Goal: Transaction & Acquisition: Purchase product/service

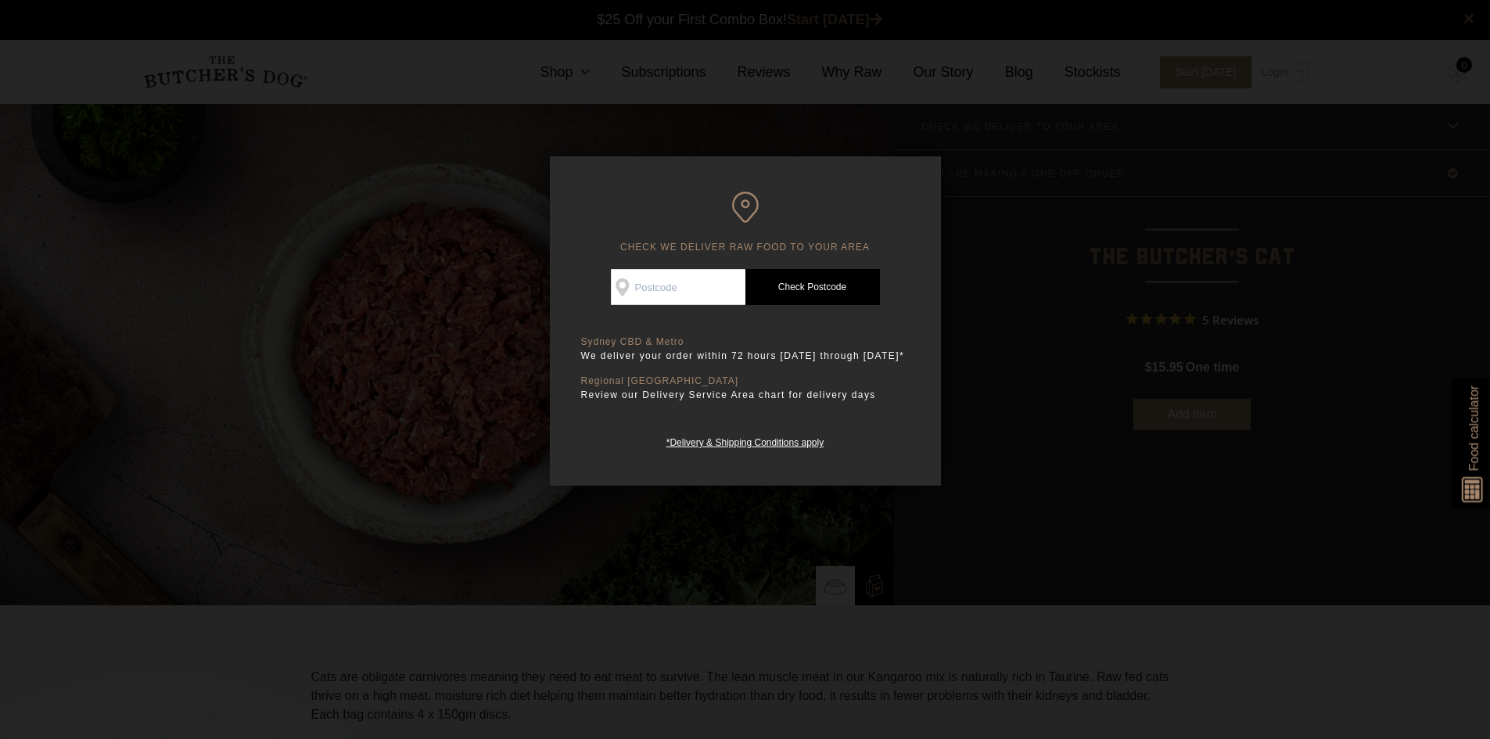
click at [728, 282] on input "Check Availability At" at bounding box center [678, 287] width 135 height 36
type input "2205"
click at [774, 289] on link "Check Postcode" at bounding box center [813, 287] width 135 height 36
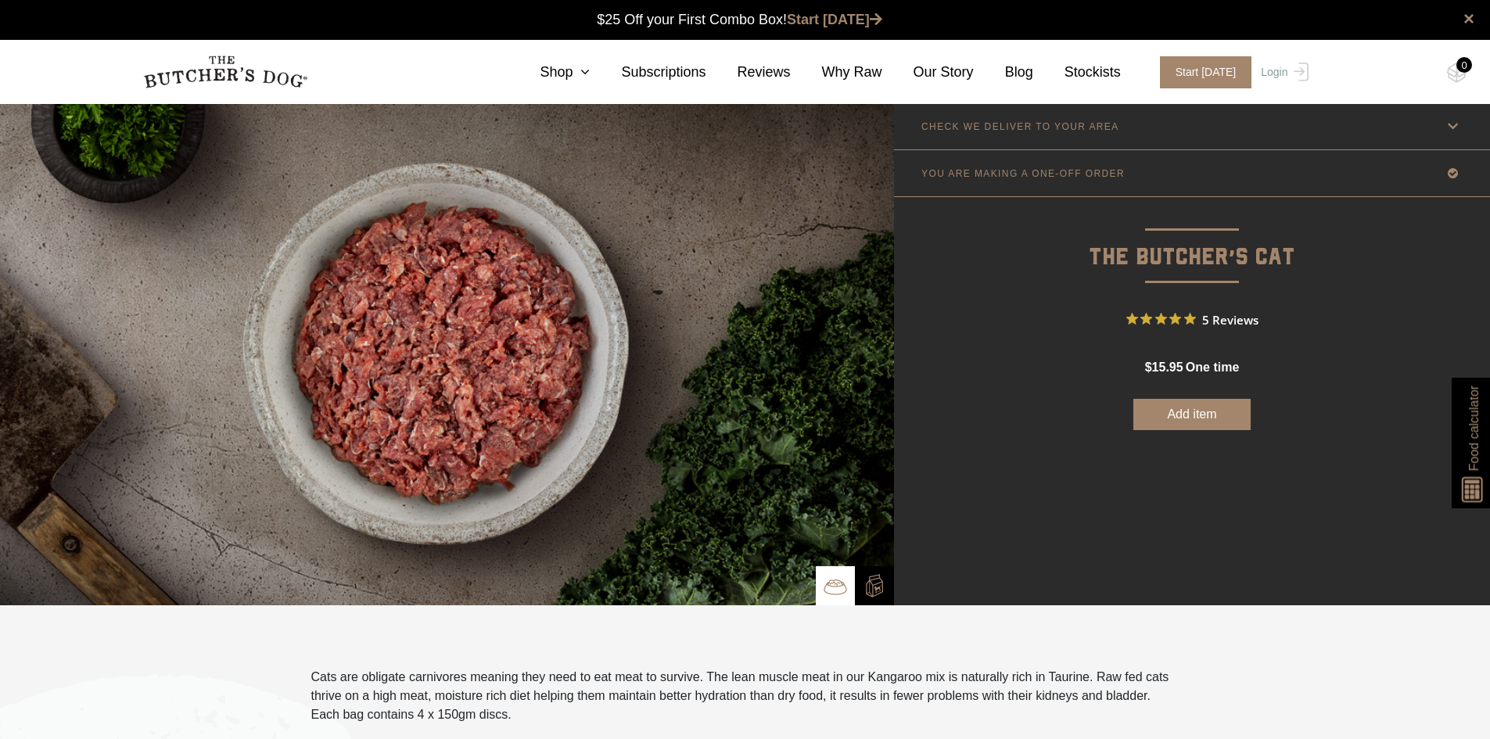
drag, startPoint x: 1285, startPoint y: 73, endPoint x: 1295, endPoint y: 102, distance: 31.4
click at [1285, 73] on link "Login" at bounding box center [1282, 72] width 51 height 32
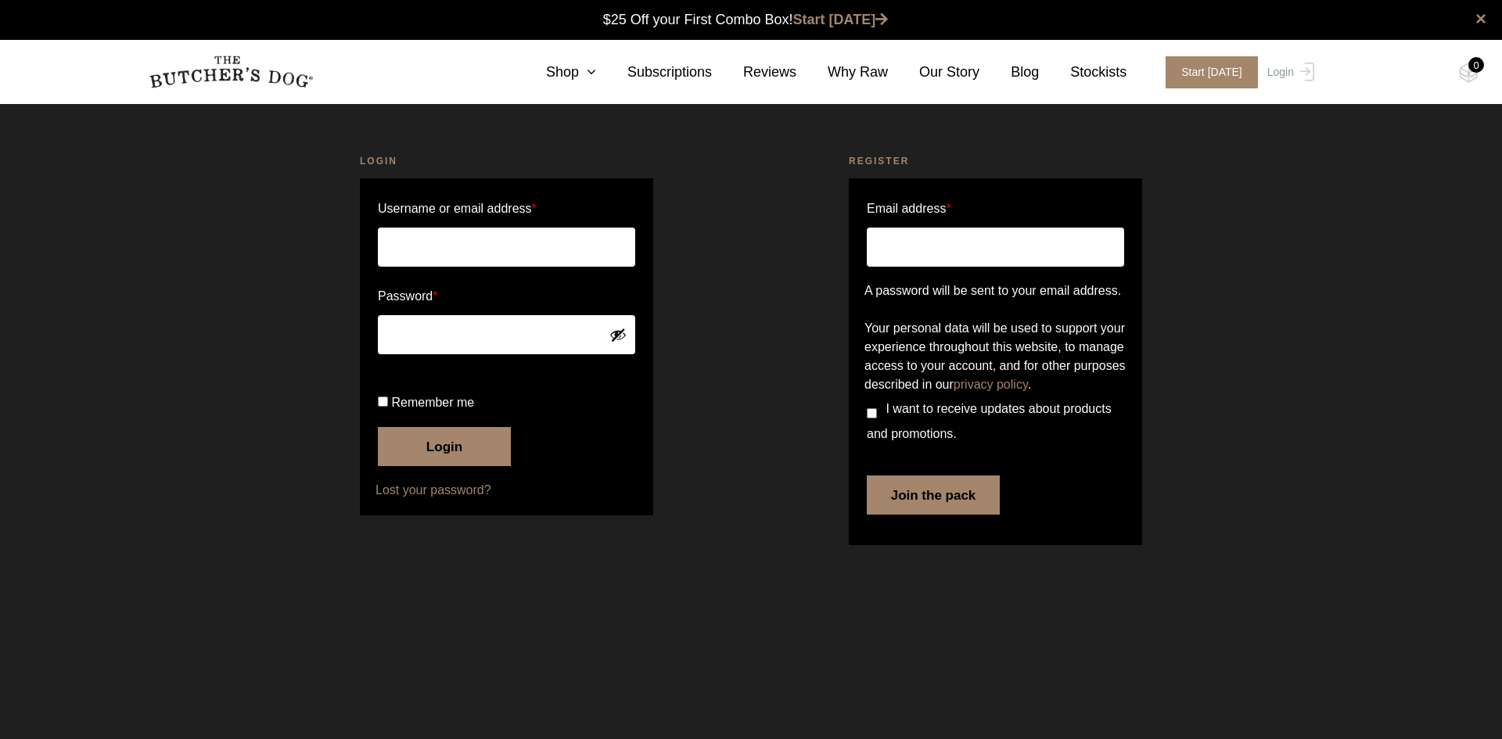
type input "[EMAIL_ADDRESS][DOMAIN_NAME]"
click at [412, 409] on span "Remember me" at bounding box center [432, 402] width 83 height 13
click at [388, 407] on input "Remember me" at bounding box center [383, 402] width 10 height 10
checkbox input "true"
click at [442, 466] on button "Login" at bounding box center [444, 446] width 133 height 39
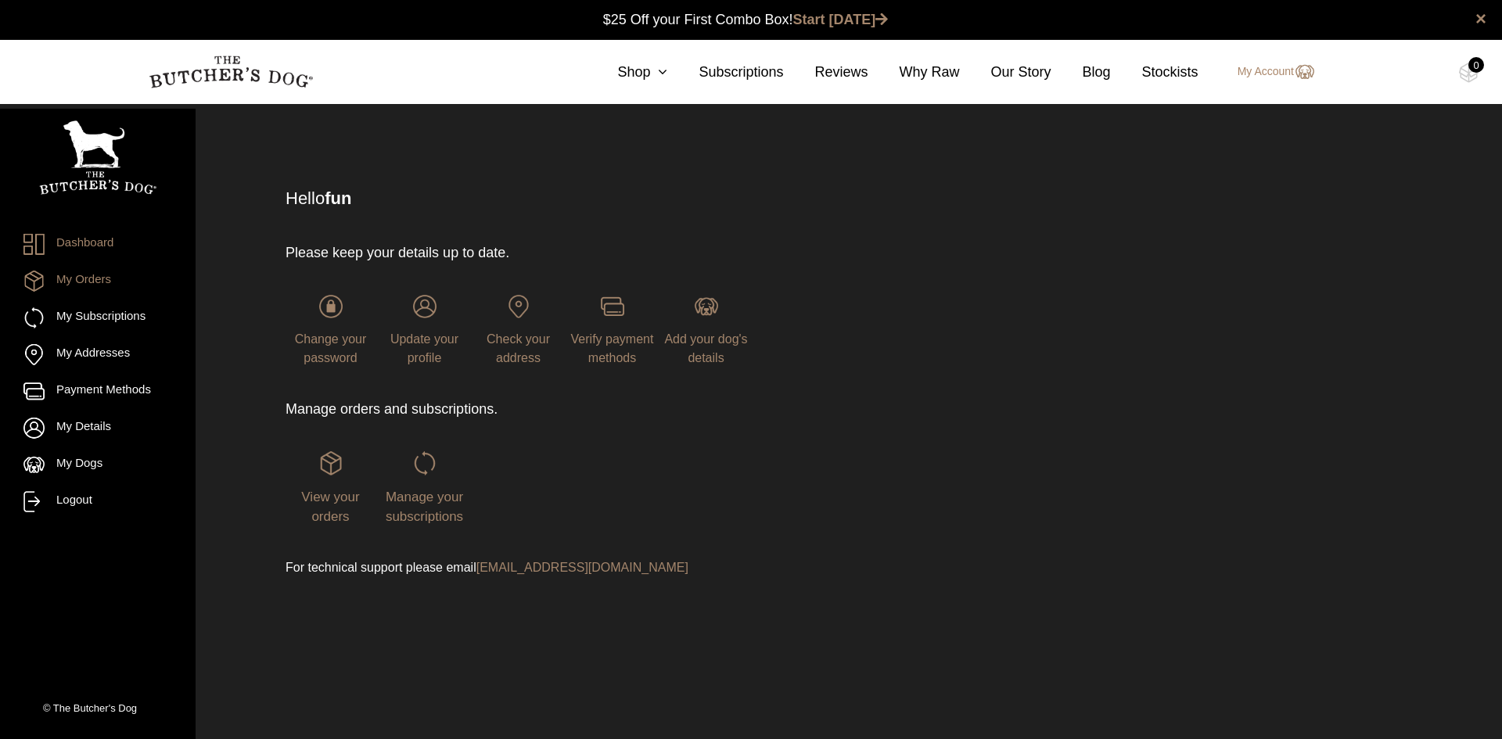
click at [102, 287] on link "My Orders" at bounding box center [97, 281] width 149 height 21
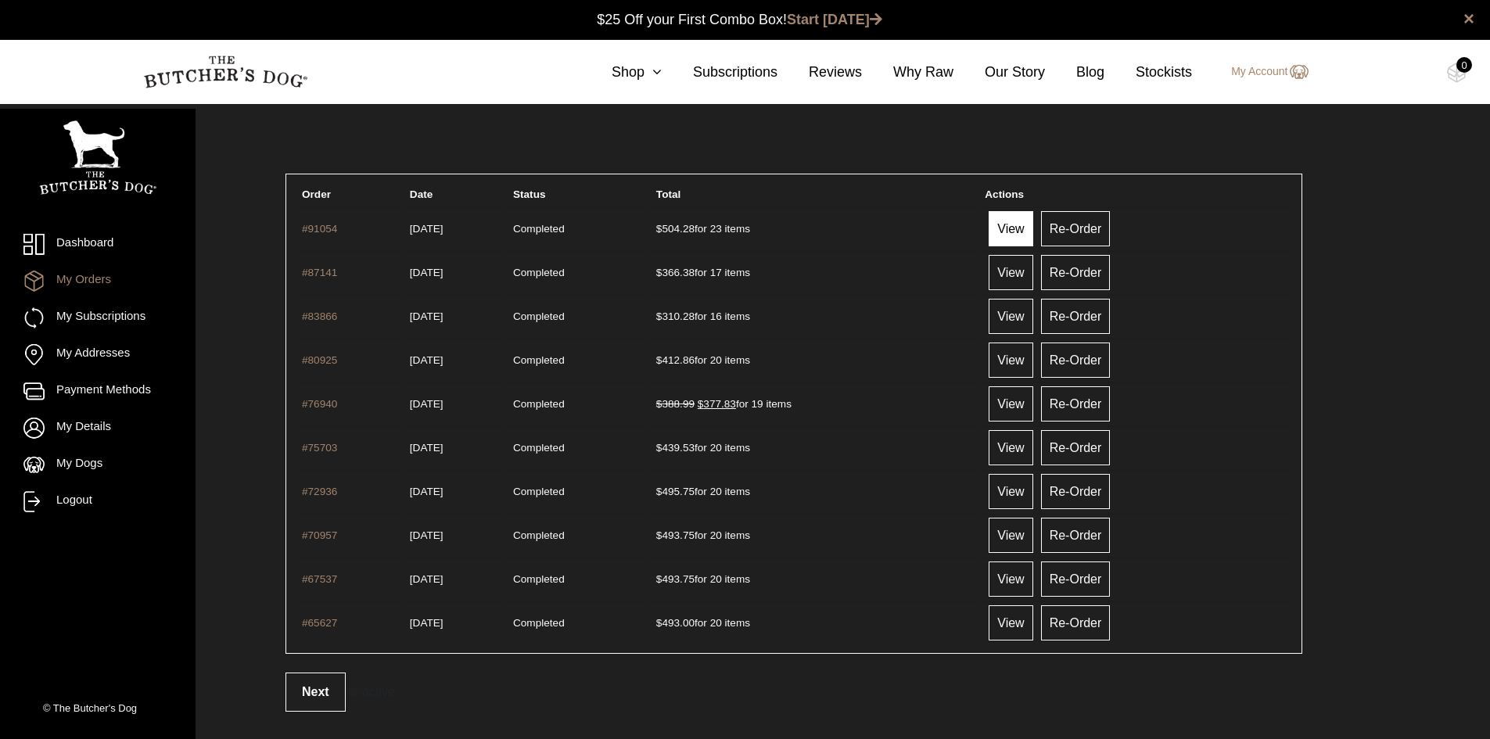
click at [1033, 229] on link "View" at bounding box center [1011, 228] width 44 height 35
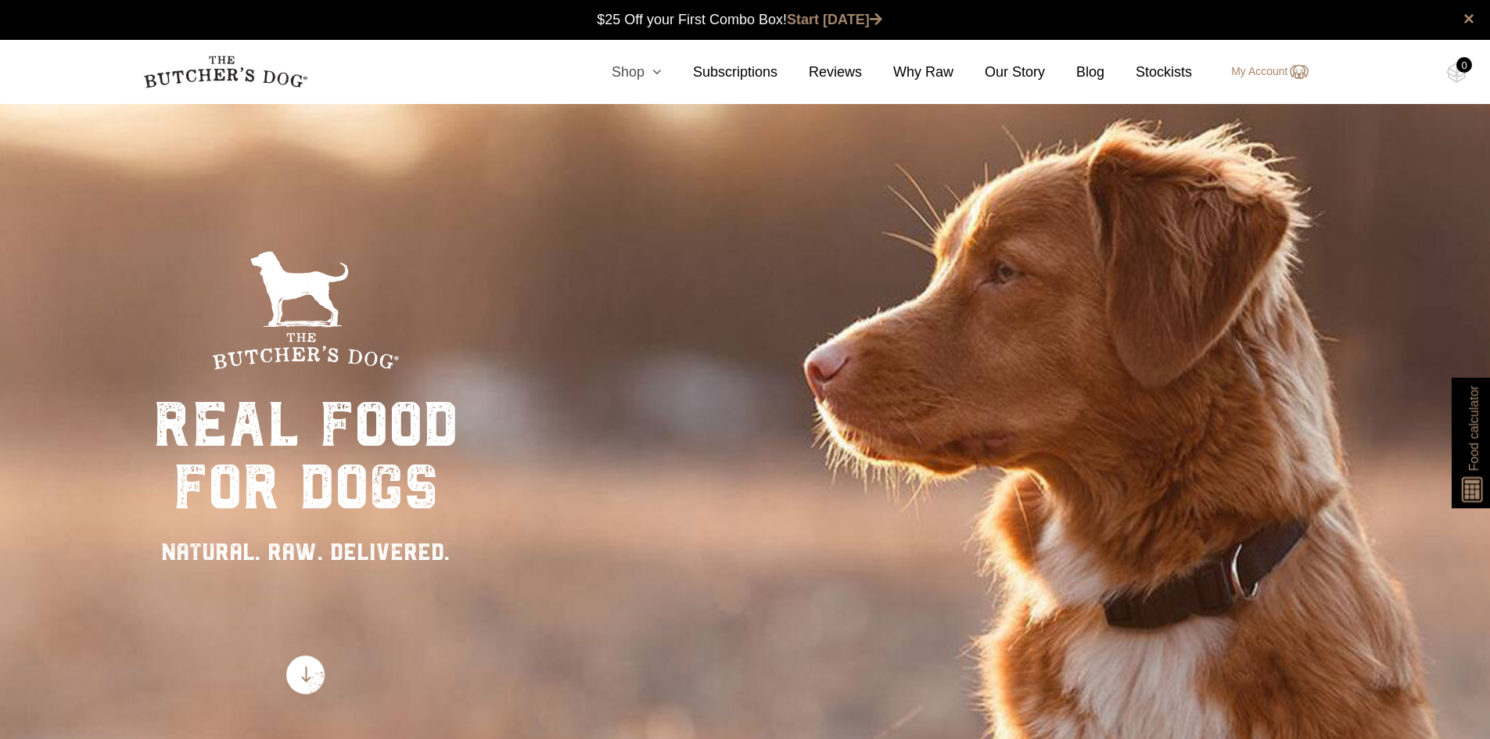
click at [641, 74] on link "Shop" at bounding box center [620, 72] width 81 height 21
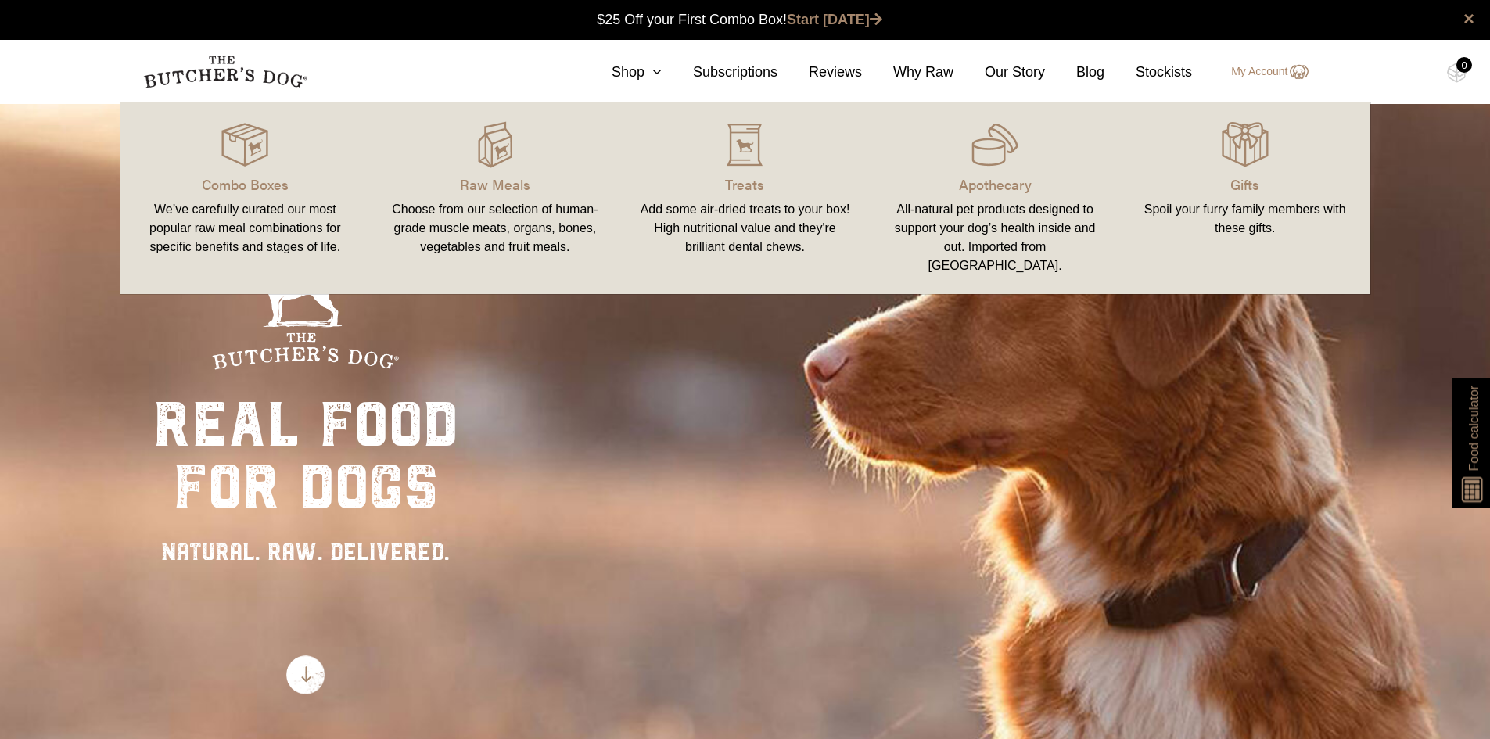
click at [1465, 65] on div "0" at bounding box center [1465, 65] width 16 height 16
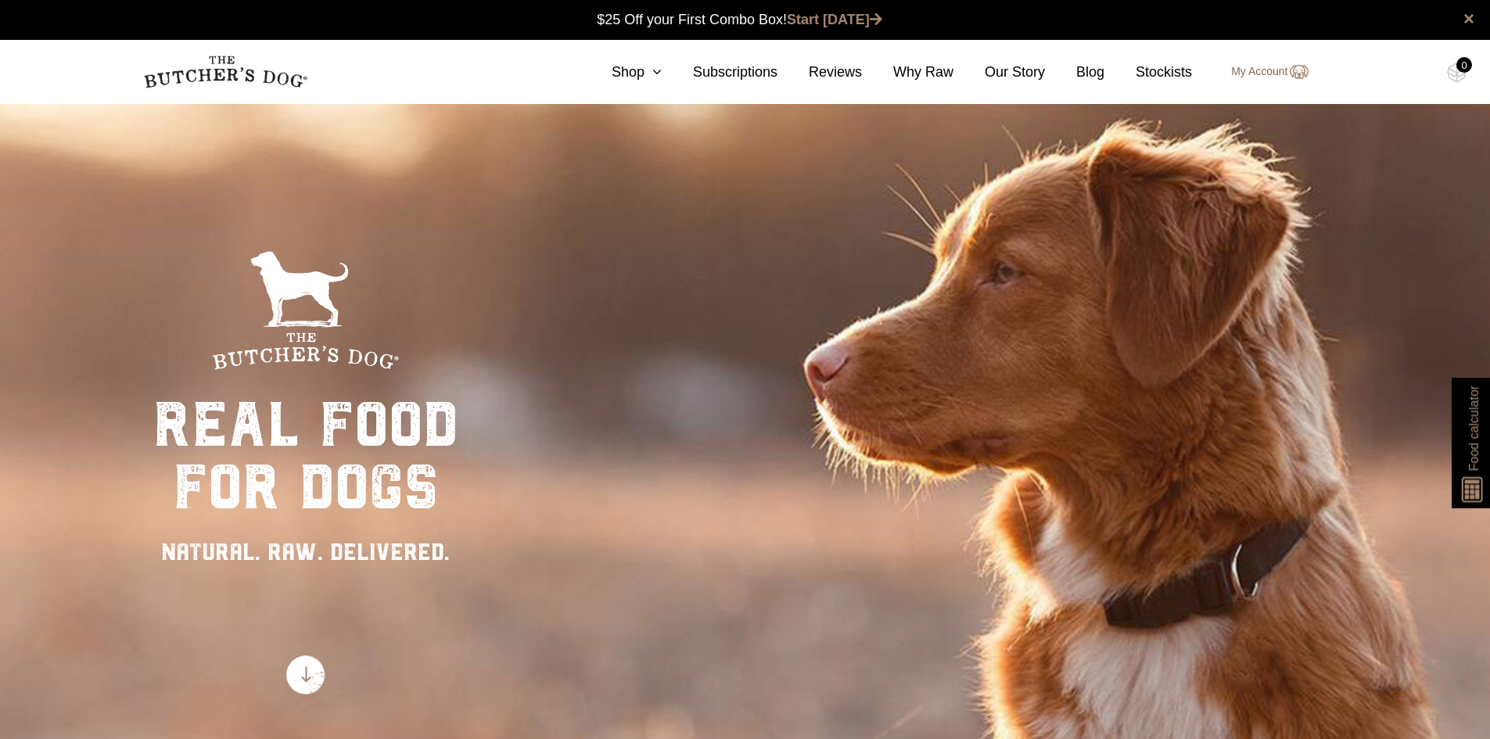
click at [1244, 81] on link "My Account" at bounding box center [1262, 72] width 92 height 19
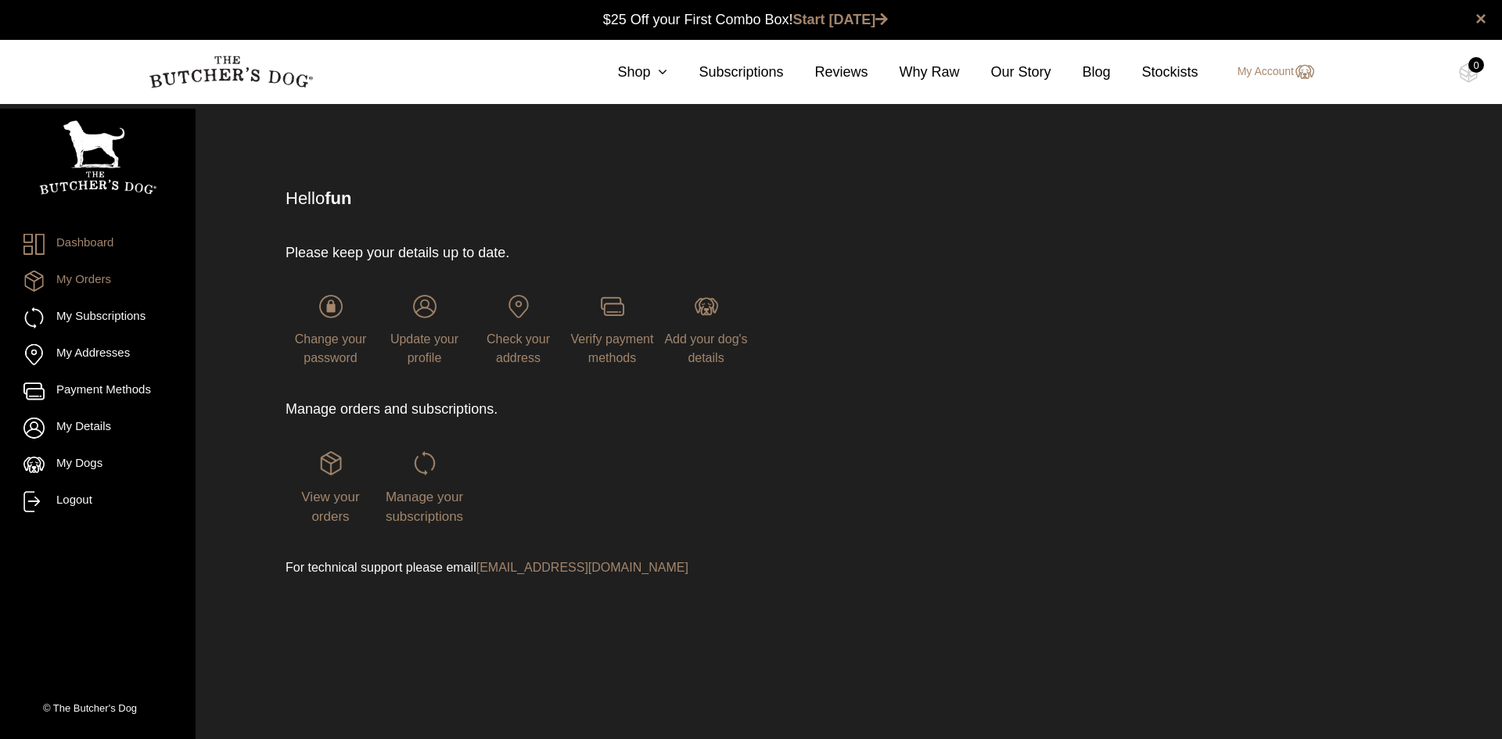
click at [99, 285] on link "My Orders" at bounding box center [97, 281] width 149 height 21
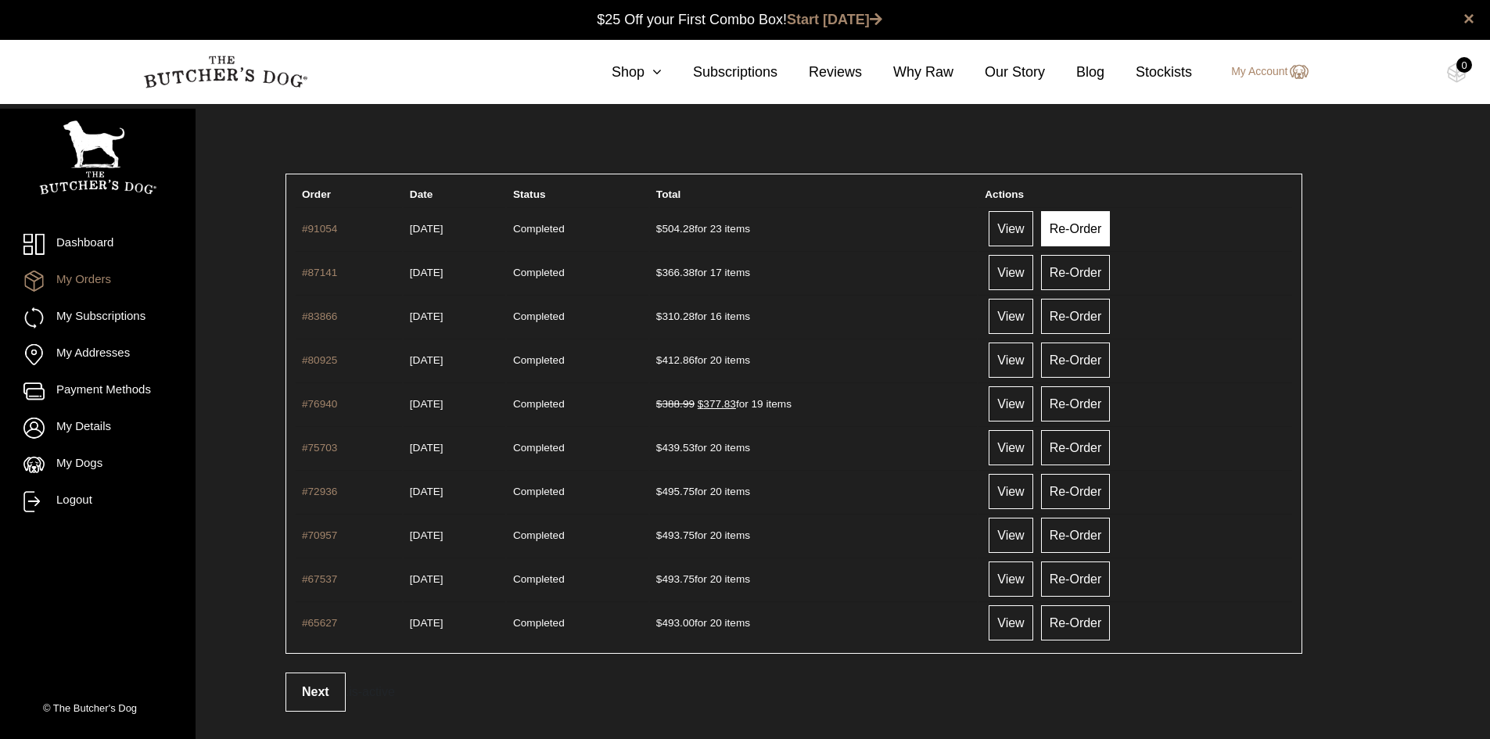
click at [1070, 237] on link "Re-Order" at bounding box center [1076, 228] width 70 height 35
click at [1028, 231] on link "View" at bounding box center [1011, 228] width 44 height 35
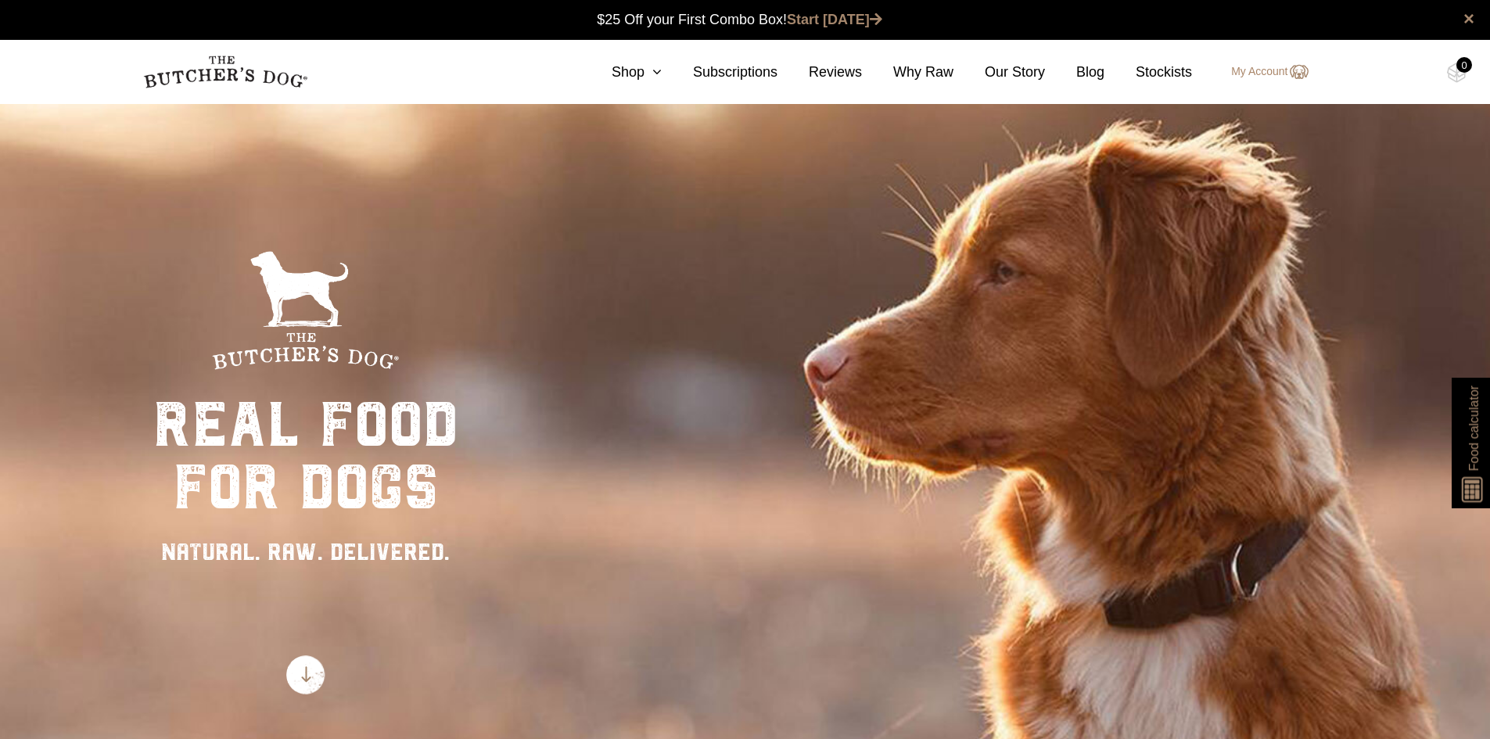
drag, startPoint x: 1259, startPoint y: 75, endPoint x: 1273, endPoint y: 94, distance: 23.5
click at [1259, 75] on link "My Account" at bounding box center [1262, 72] width 92 height 19
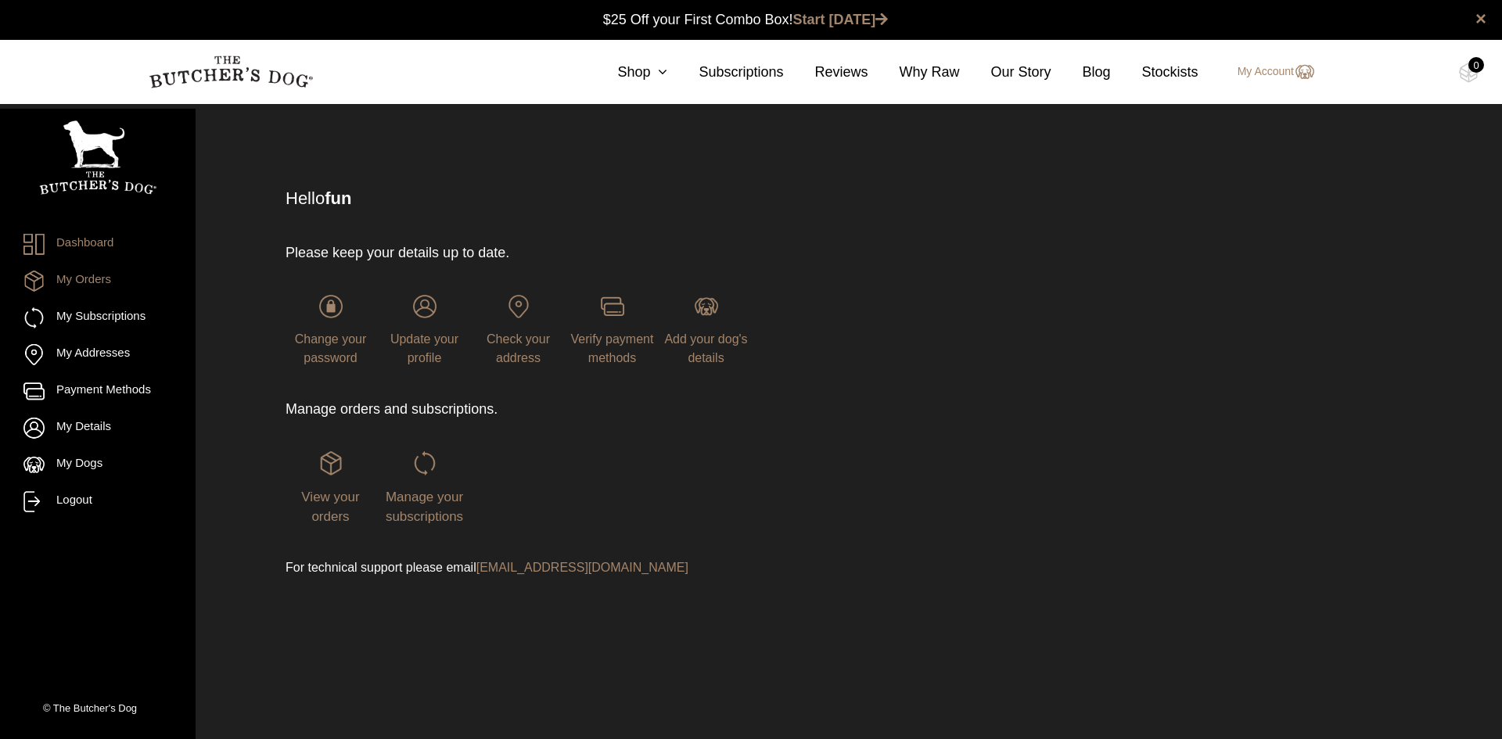
click at [95, 287] on link "My Orders" at bounding box center [97, 281] width 149 height 21
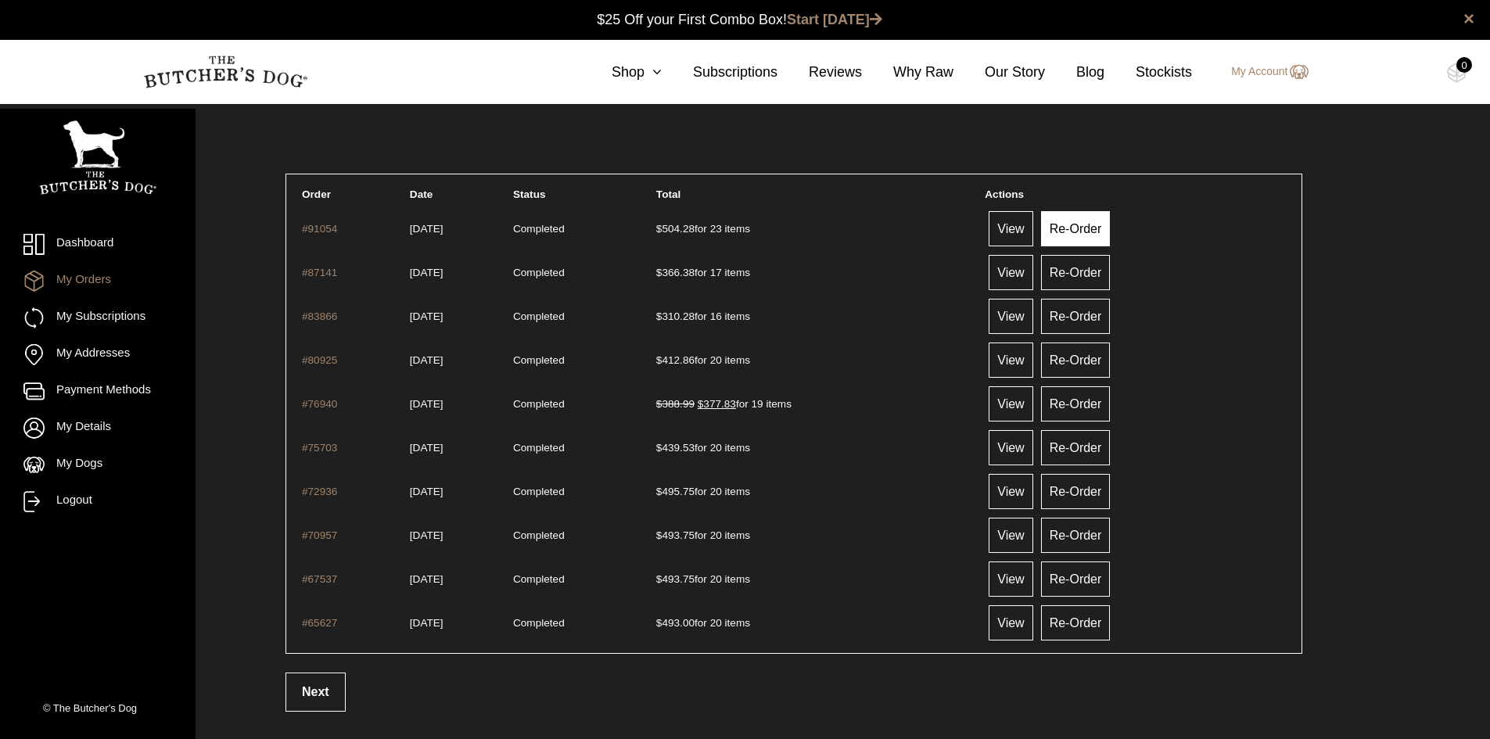
click at [1087, 224] on link "Re-Order" at bounding box center [1076, 228] width 70 height 35
click at [1025, 232] on link "View" at bounding box center [1011, 228] width 44 height 35
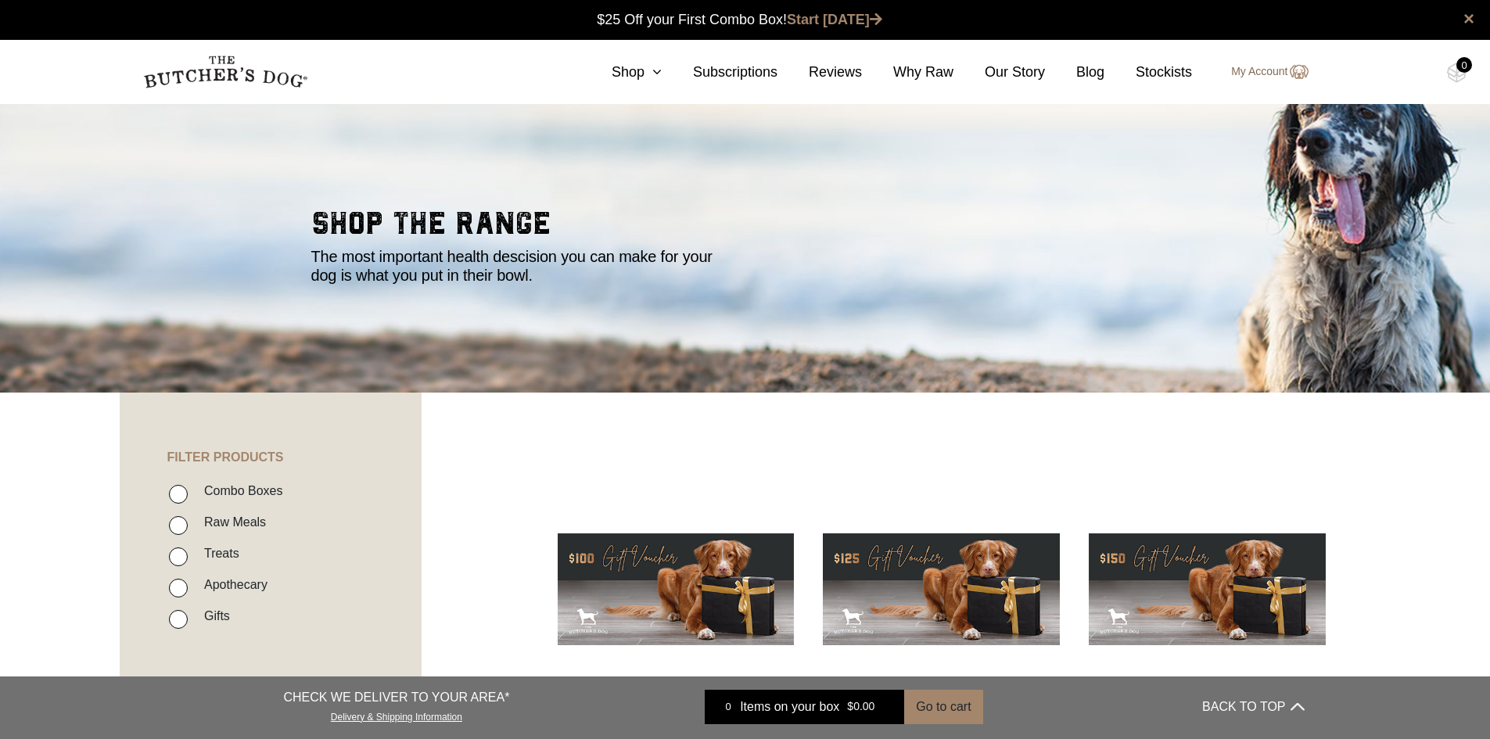
click at [1261, 69] on link "My Account" at bounding box center [1262, 72] width 92 height 19
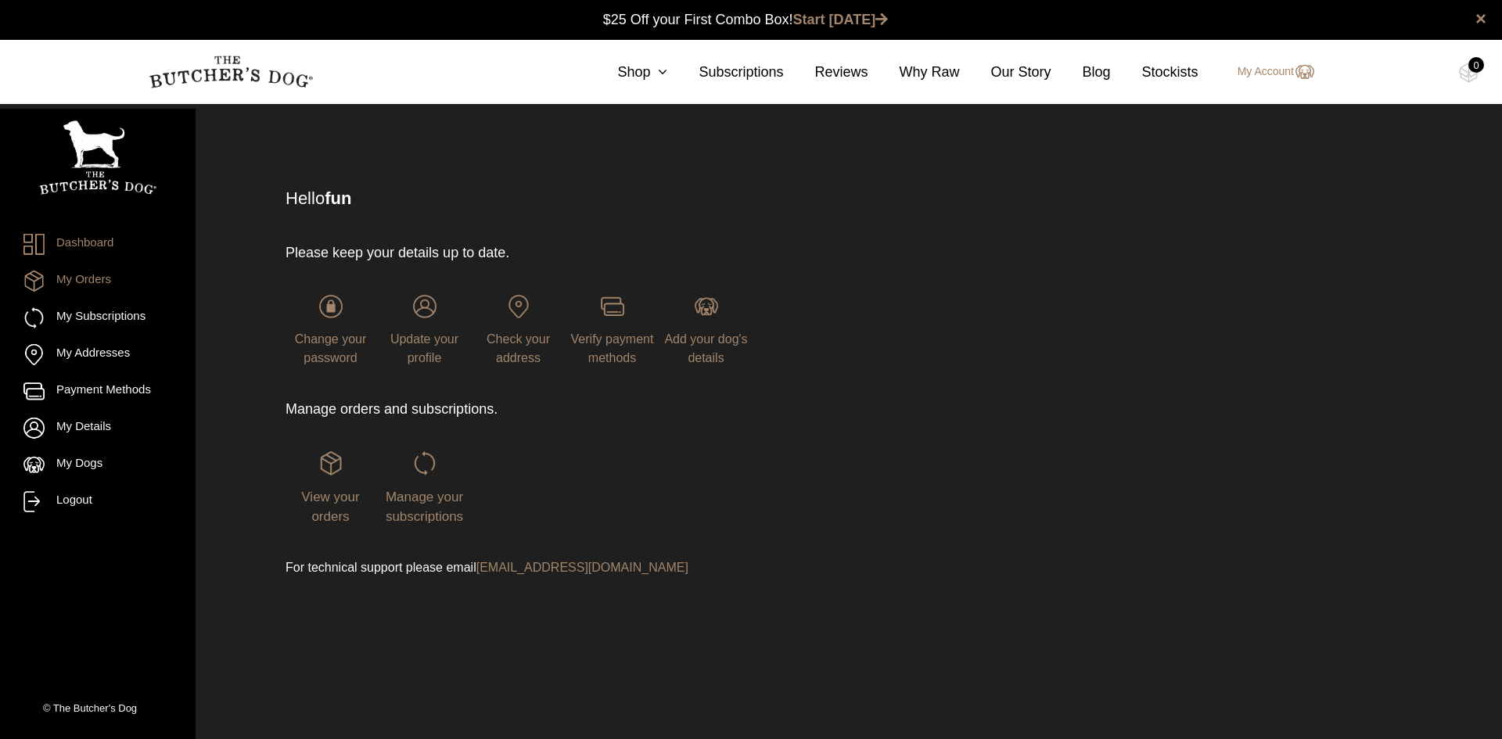
click at [95, 283] on link "My Orders" at bounding box center [97, 281] width 149 height 21
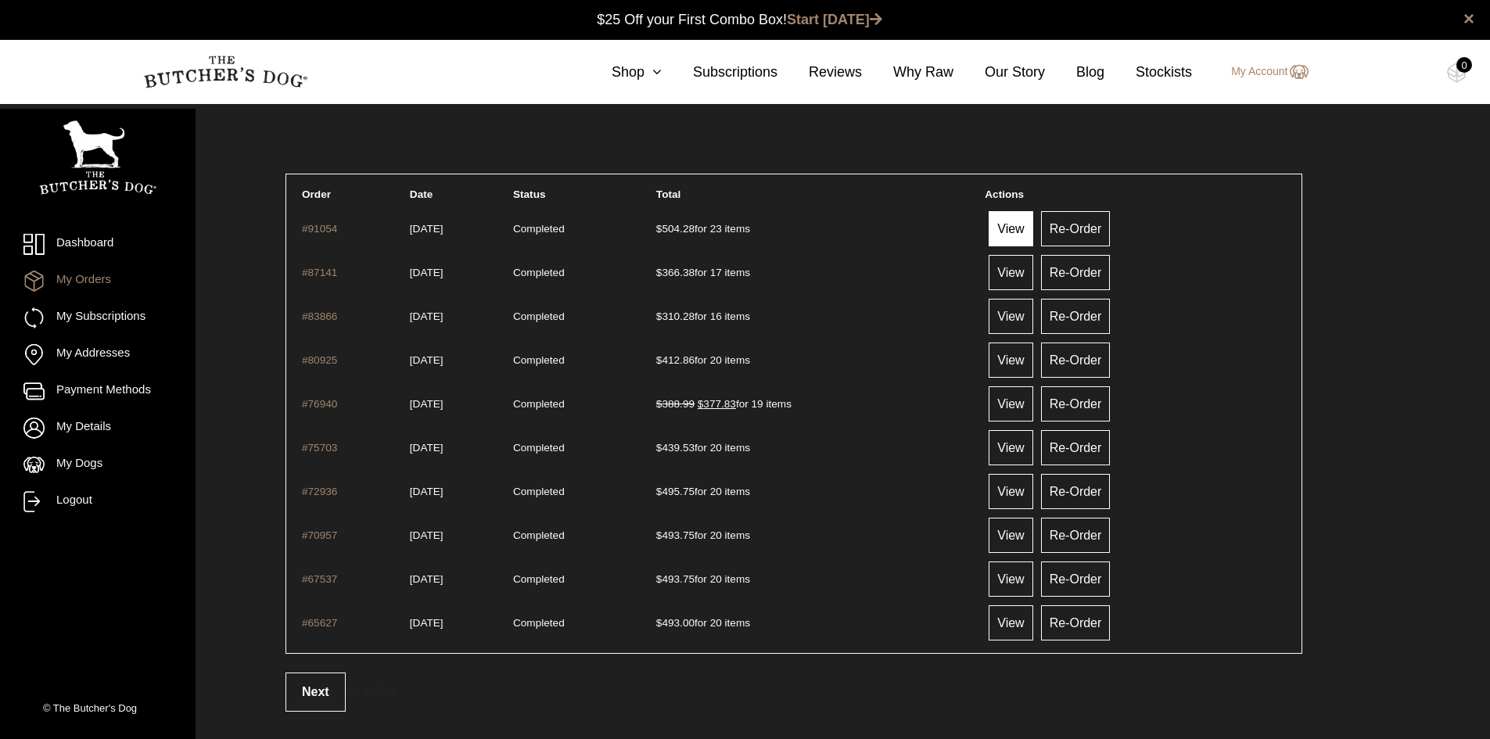
click at [1020, 230] on link "View" at bounding box center [1011, 228] width 44 height 35
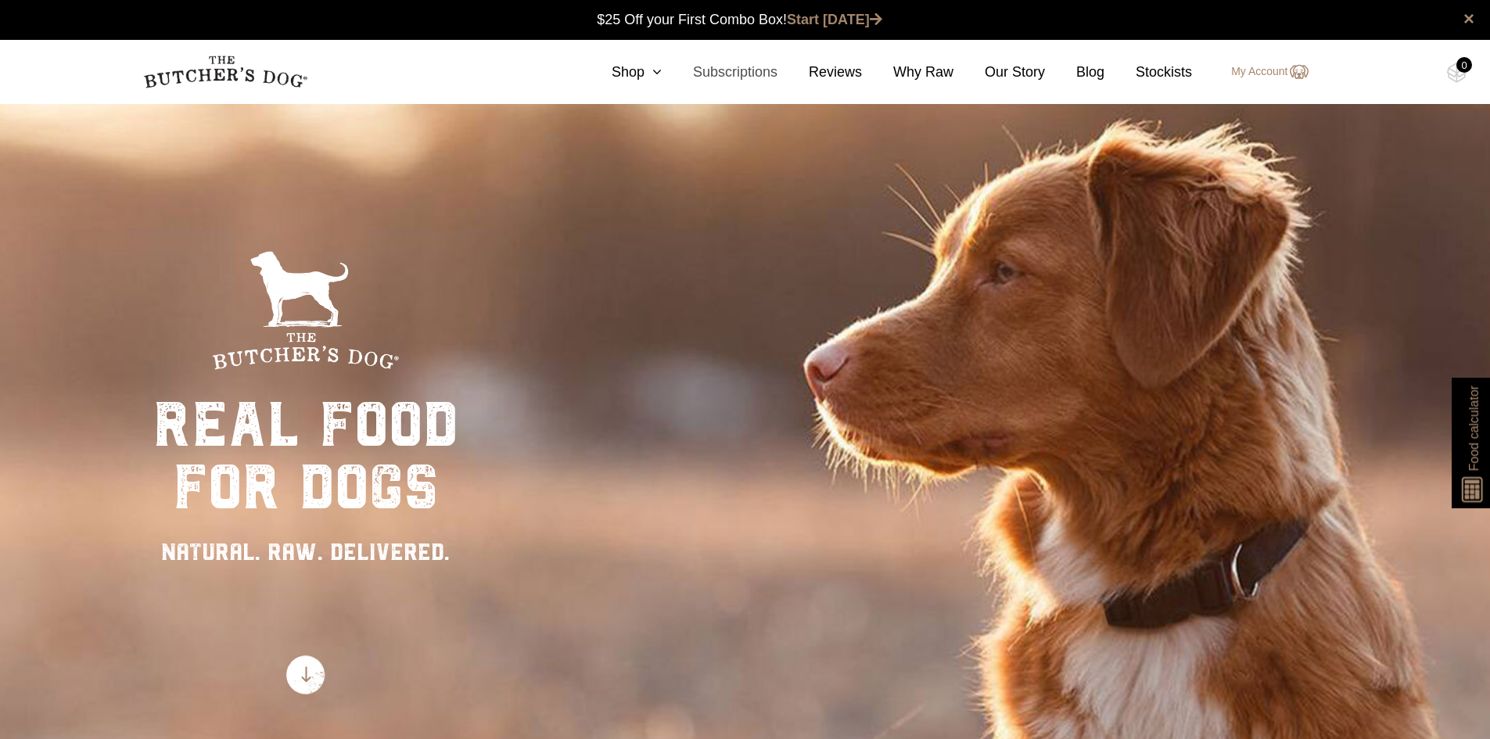
click at [674, 79] on link "Subscriptions" at bounding box center [720, 72] width 116 height 21
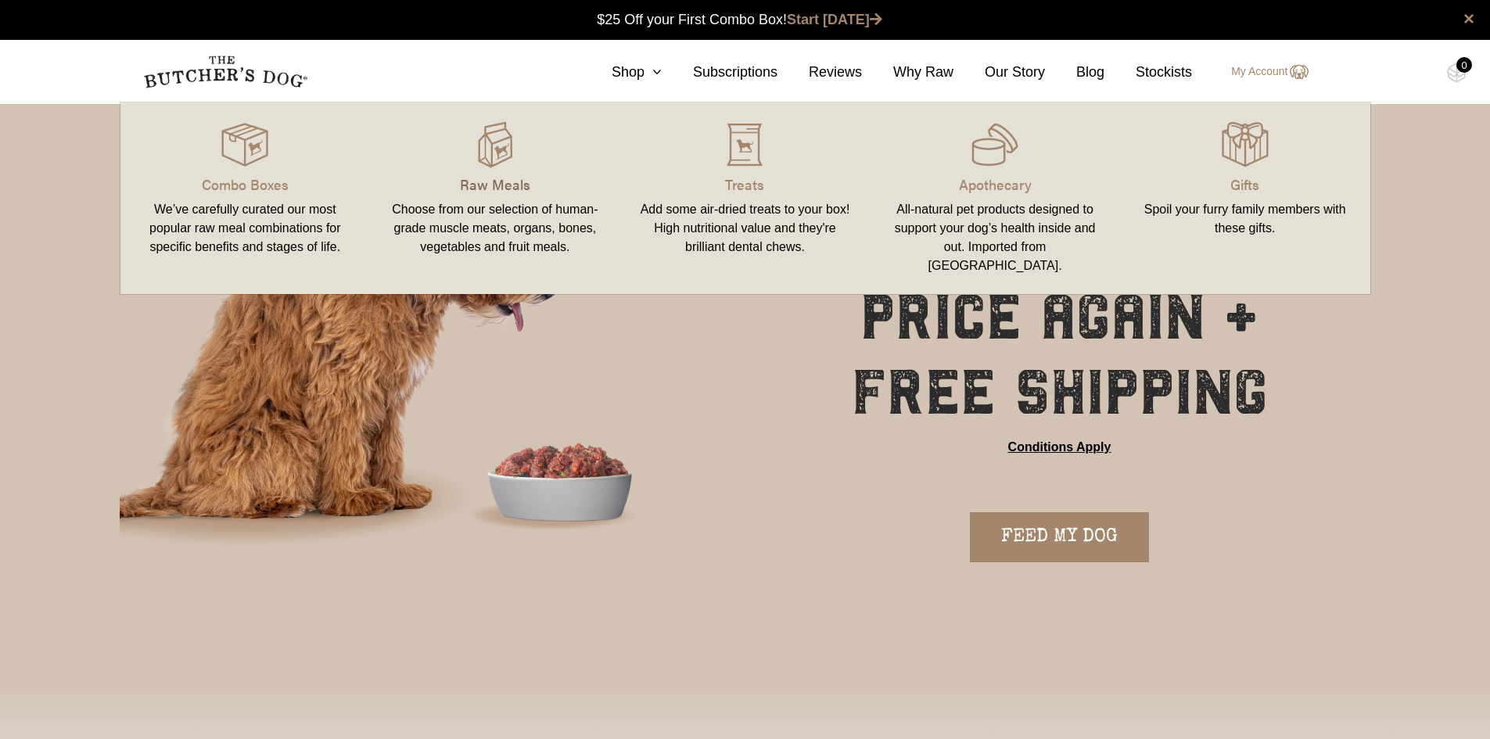
click at [492, 187] on p "Raw Meals" at bounding box center [495, 184] width 213 height 21
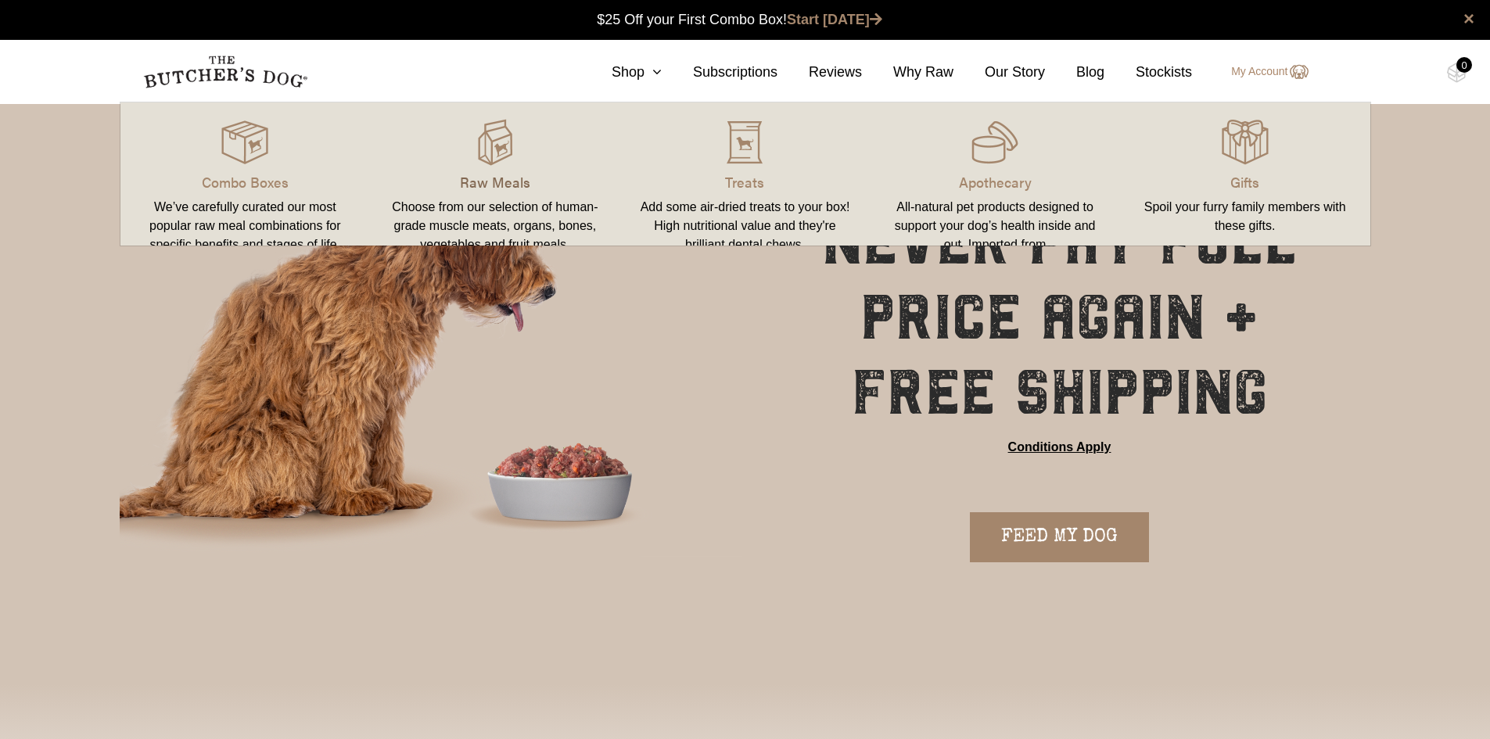
click at [491, 186] on p "Raw Meals" at bounding box center [495, 181] width 213 height 21
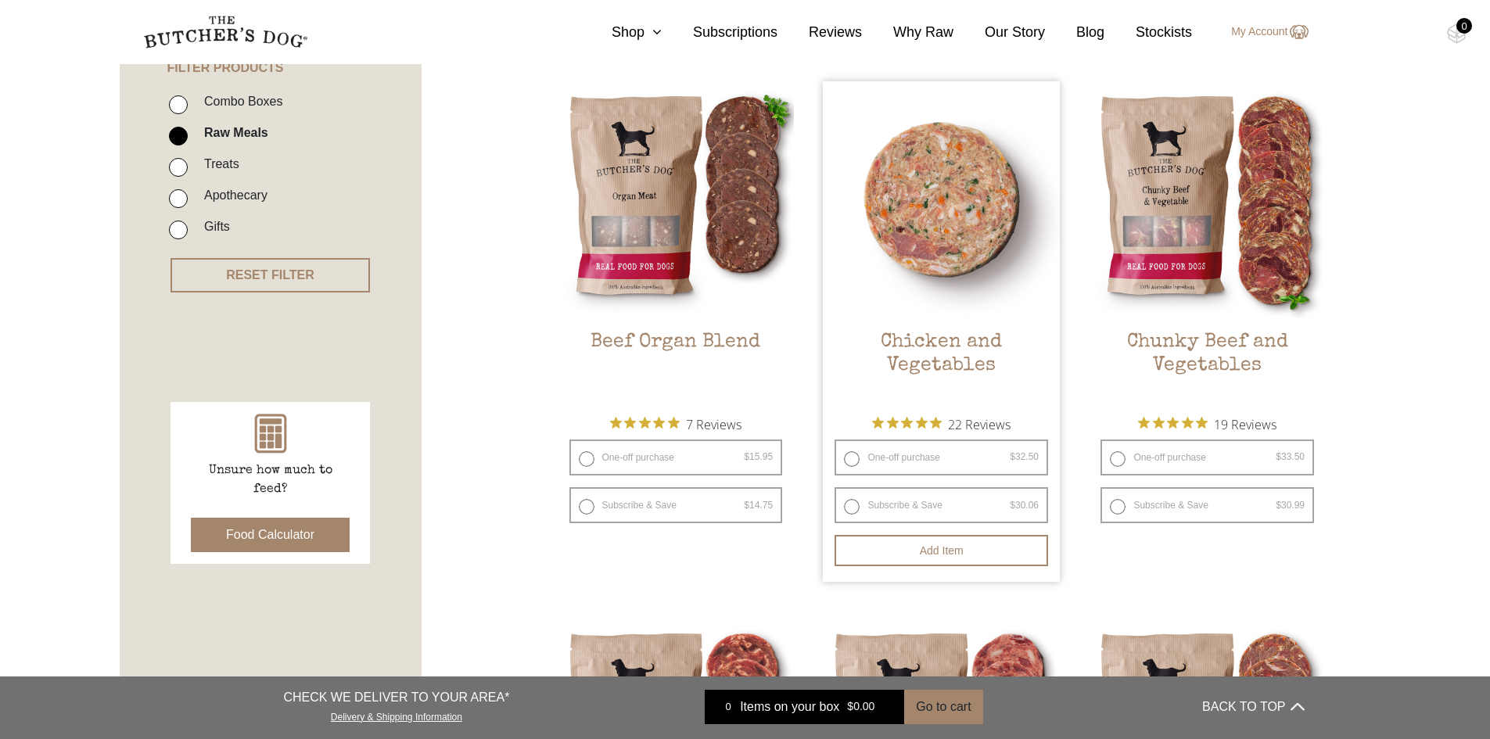
scroll to position [391, 0]
click at [850, 458] on label "One-off purchase $ 32.50 — or subscribe and save 7.5%" at bounding box center [942, 456] width 214 height 36
radio input "true"
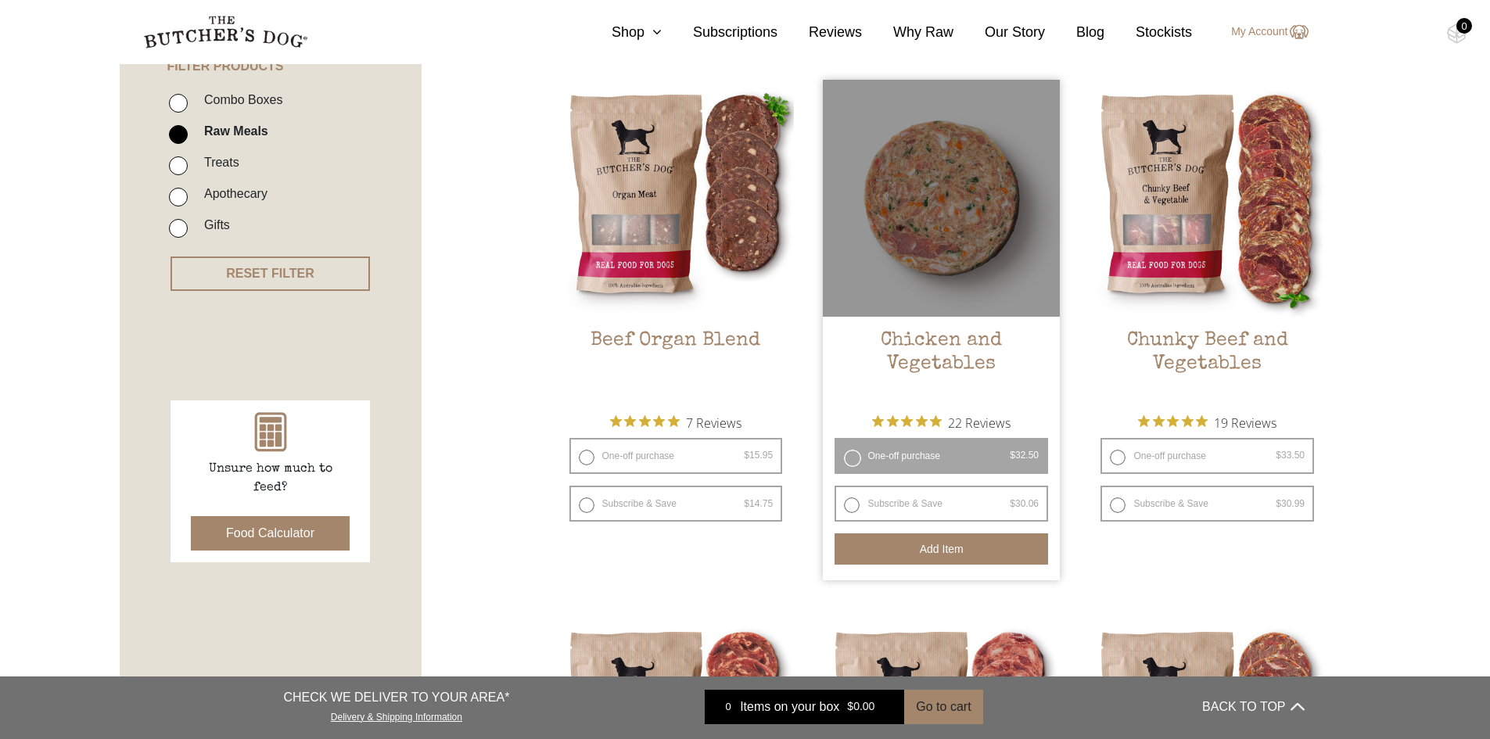
click at [918, 554] on button "Add item" at bounding box center [942, 549] width 214 height 31
click at [983, 551] on button "Add more" at bounding box center [942, 549] width 214 height 31
drag, startPoint x: 906, startPoint y: 548, endPoint x: 904, endPoint y: 556, distance: 8.9
click at [907, 548] on button "Add more" at bounding box center [942, 549] width 214 height 31
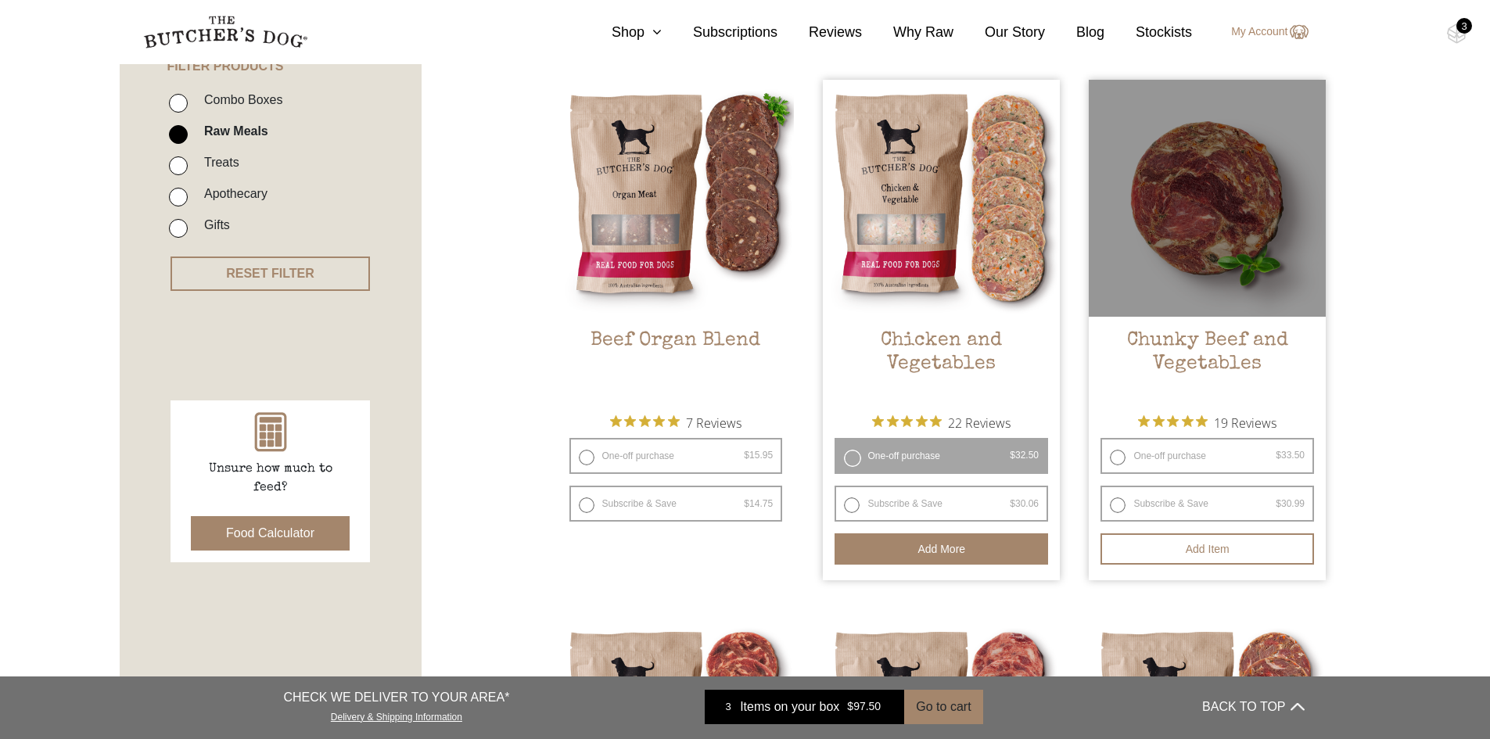
click at [1205, 462] on label "One-off purchase $ 33.50 — or subscribe and save 7.5%" at bounding box center [1208, 456] width 214 height 36
radio input "true"
radio input "false"
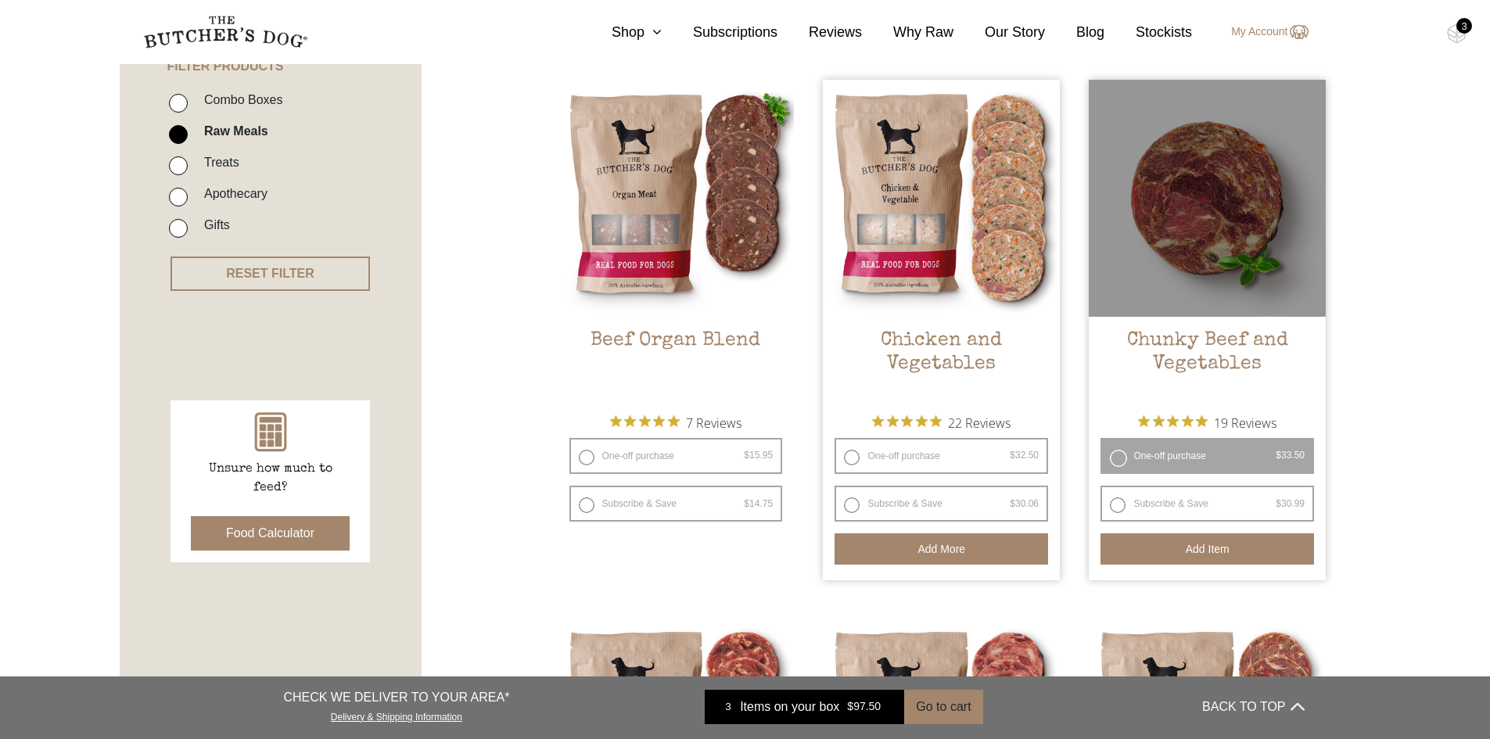
click at [1192, 555] on button "Add item" at bounding box center [1208, 549] width 214 height 31
click at [1219, 552] on button "Add more" at bounding box center [1208, 549] width 214 height 31
click at [1284, 537] on button "Add more" at bounding box center [1208, 549] width 214 height 31
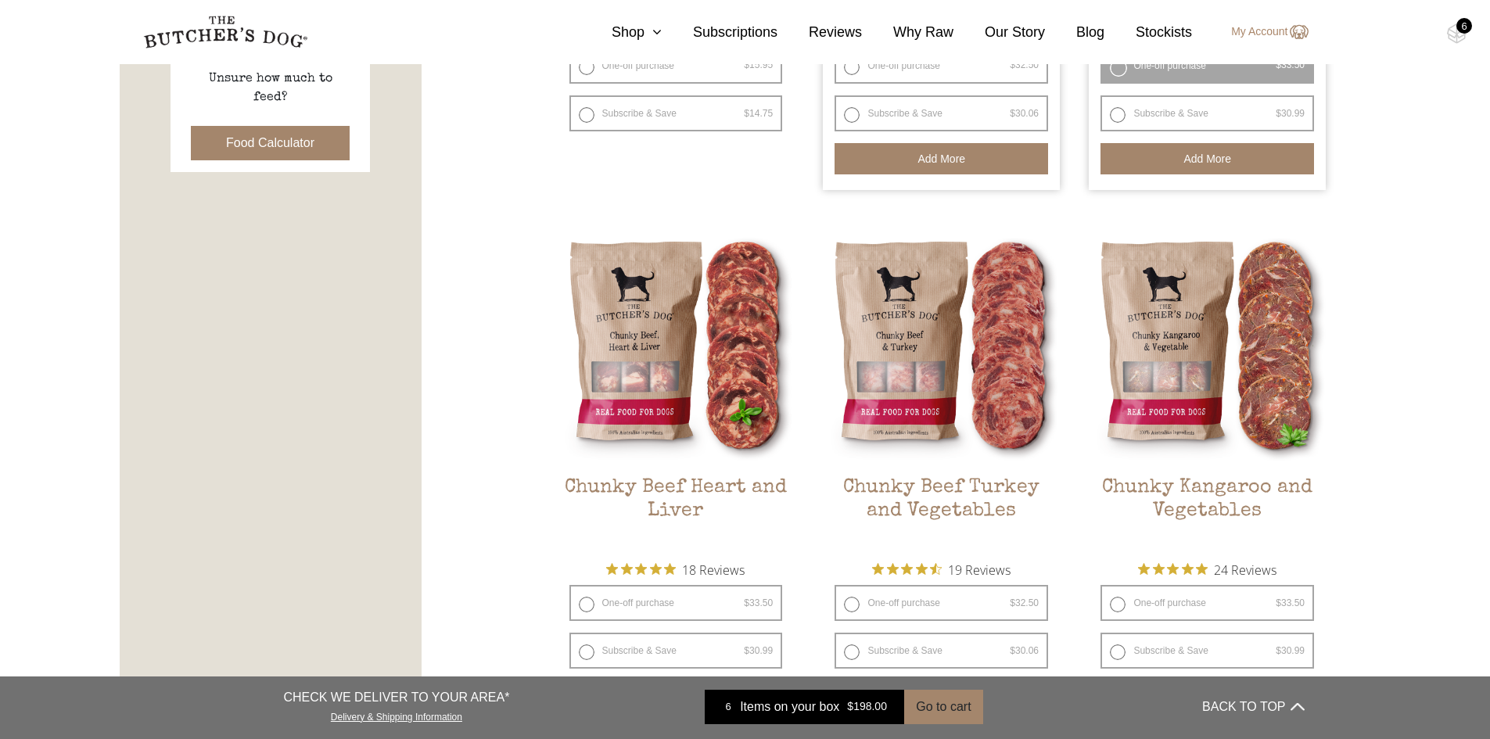
scroll to position [782, 0]
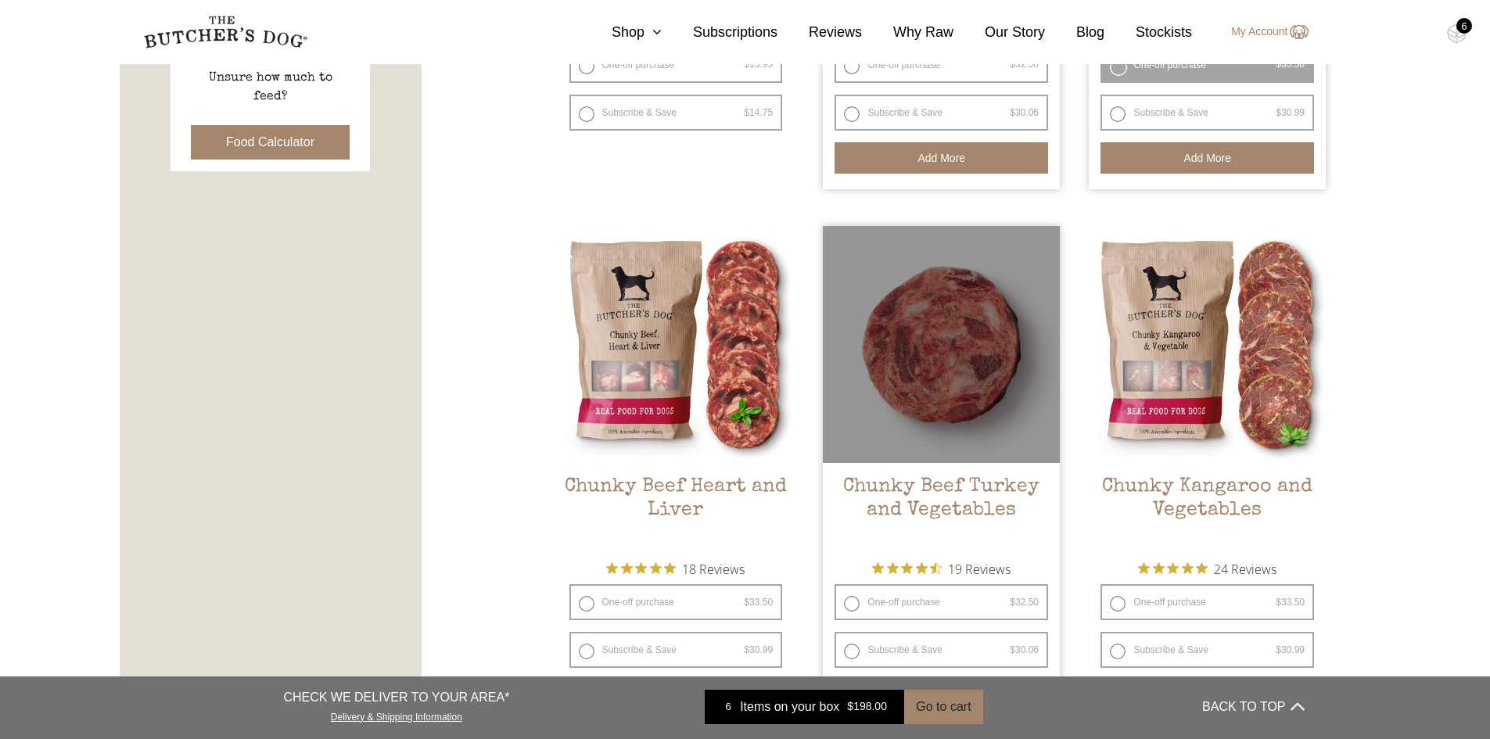
click at [956, 602] on label "One-off purchase $ 32.50 — or subscribe and save 7.5%" at bounding box center [942, 602] width 214 height 36
radio input "true"
radio input "false"
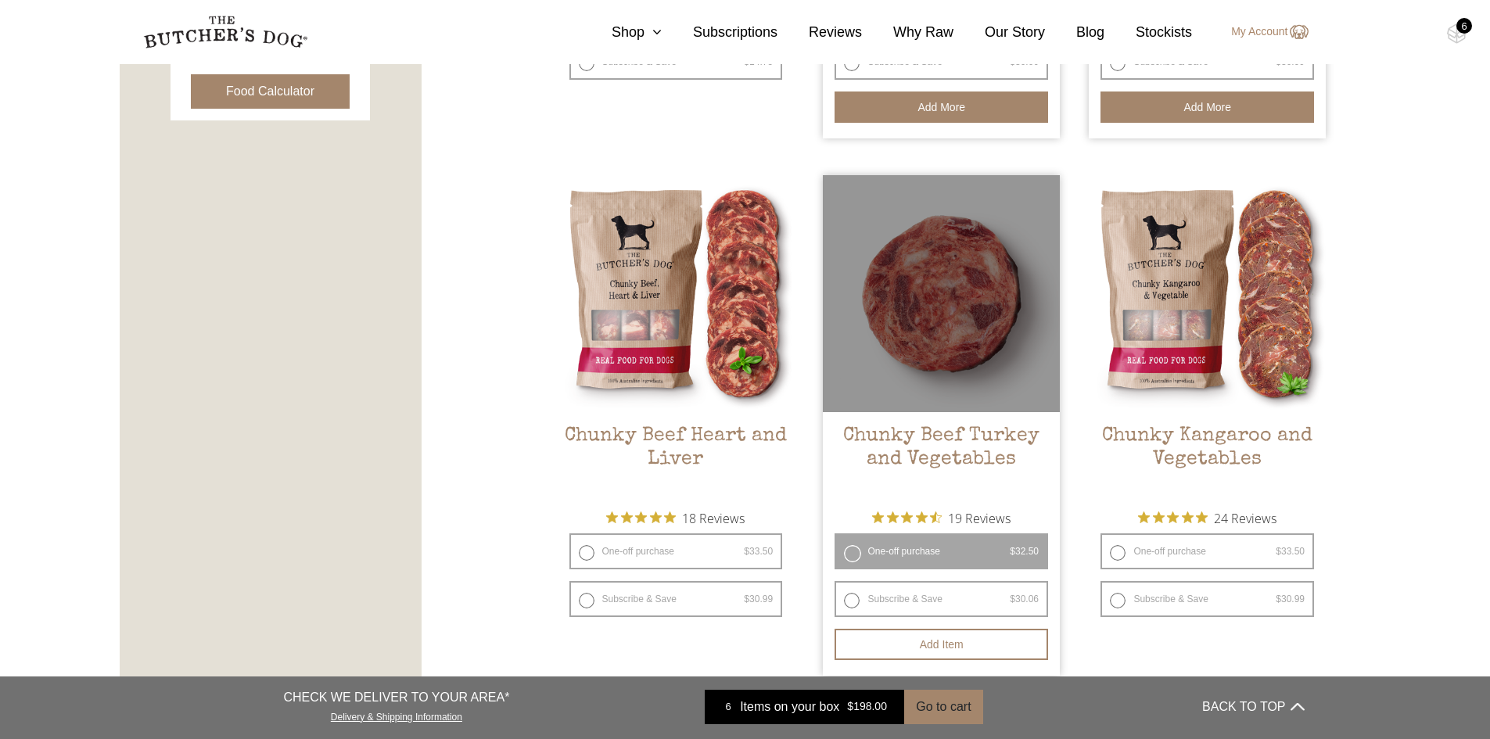
scroll to position [860, 0]
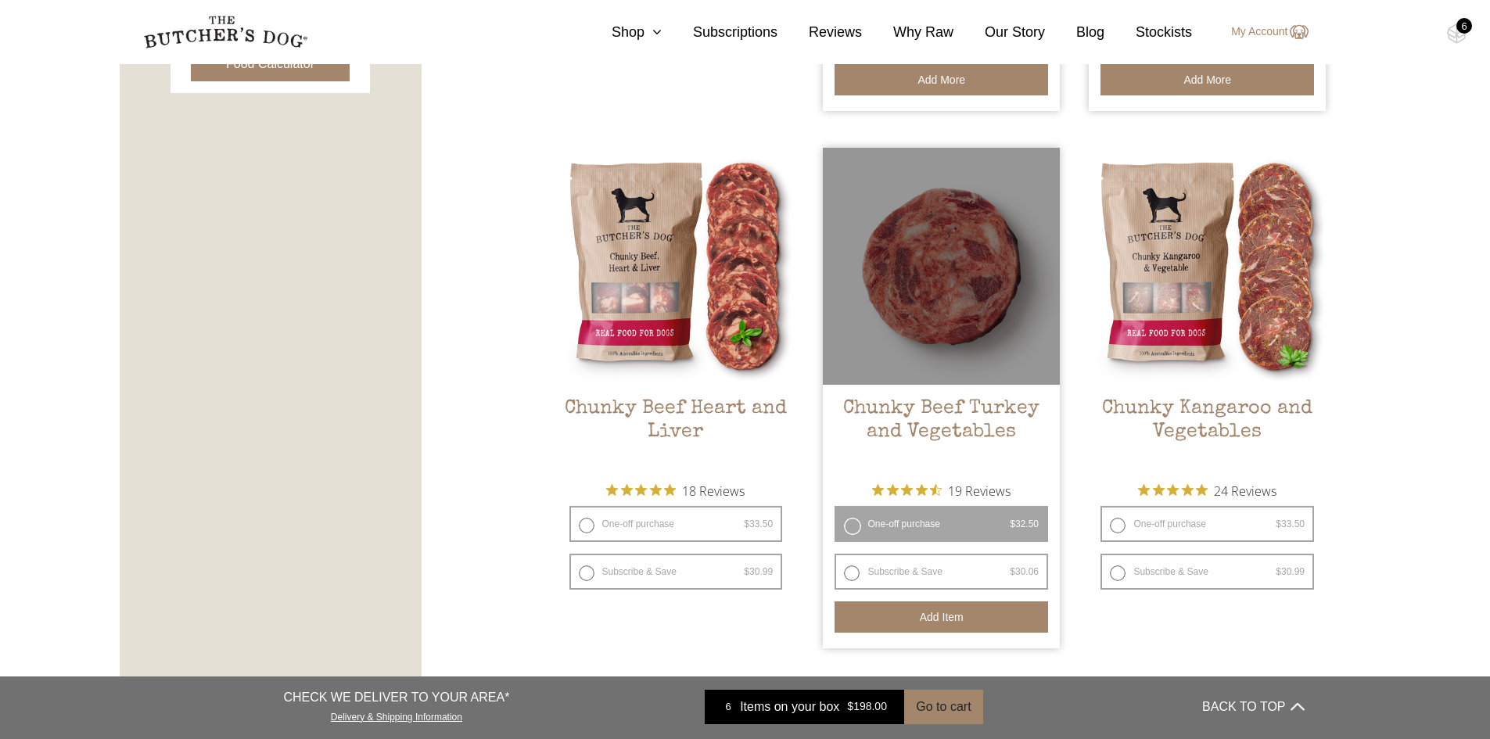
click at [959, 626] on button "Add item" at bounding box center [942, 617] width 214 height 31
click at [981, 621] on button "Add more" at bounding box center [942, 617] width 214 height 31
click at [986, 623] on button "Add more" at bounding box center [942, 617] width 214 height 31
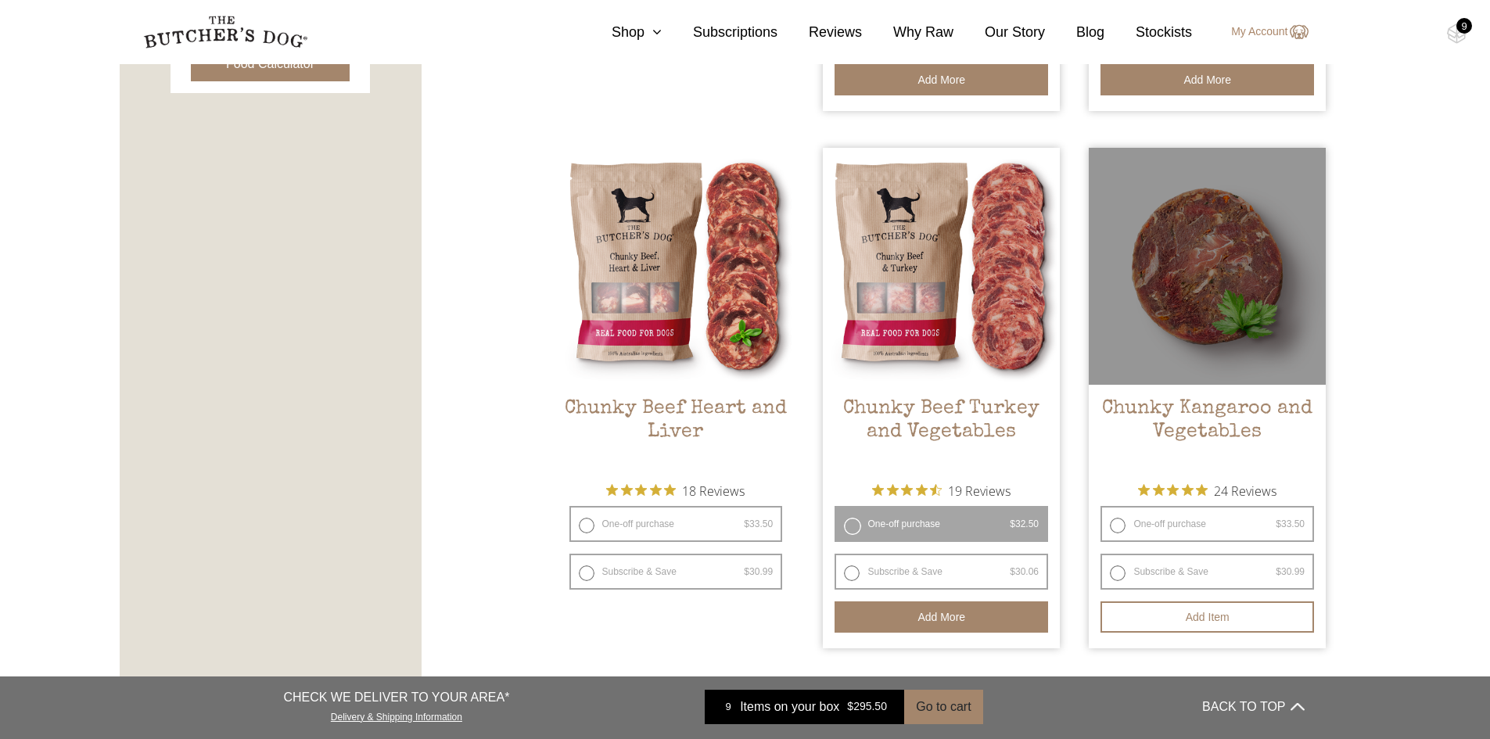
click at [1217, 525] on label "One-off purchase $ 33.50 — or subscribe and save 7.5%" at bounding box center [1208, 524] width 214 height 36
radio input "true"
radio input "false"
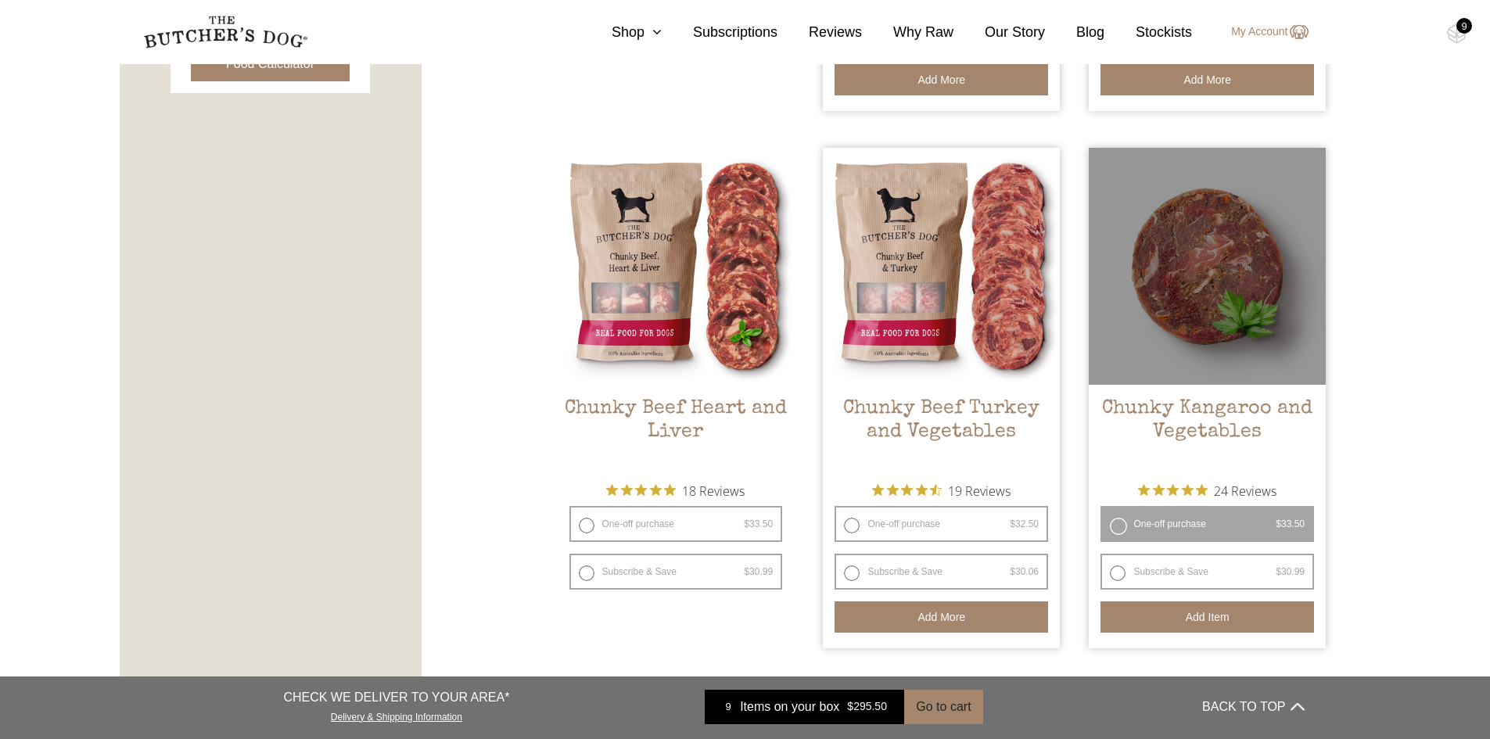
click at [1226, 625] on button "Add item" at bounding box center [1208, 617] width 214 height 31
click at [1224, 624] on button "Add more" at bounding box center [1208, 617] width 214 height 31
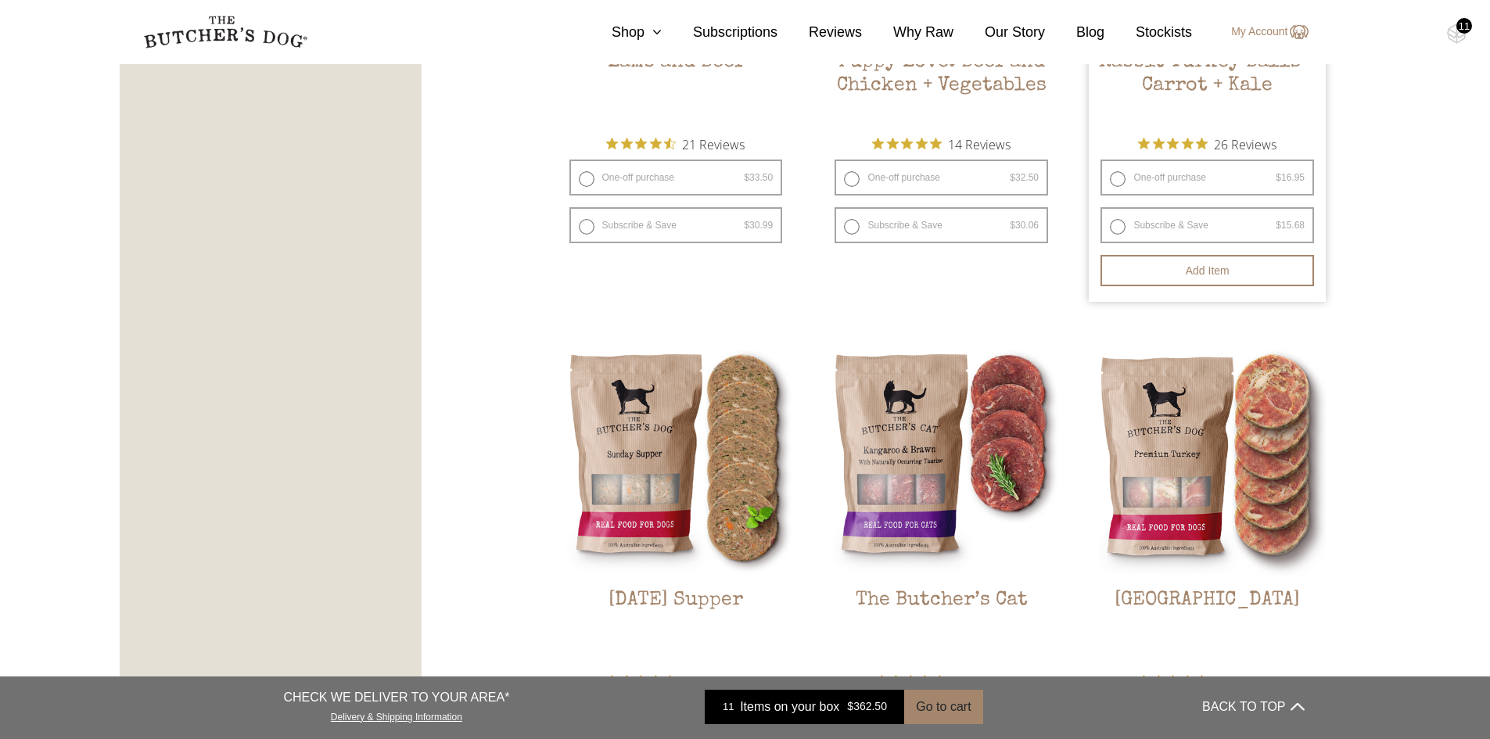
scroll to position [1956, 0]
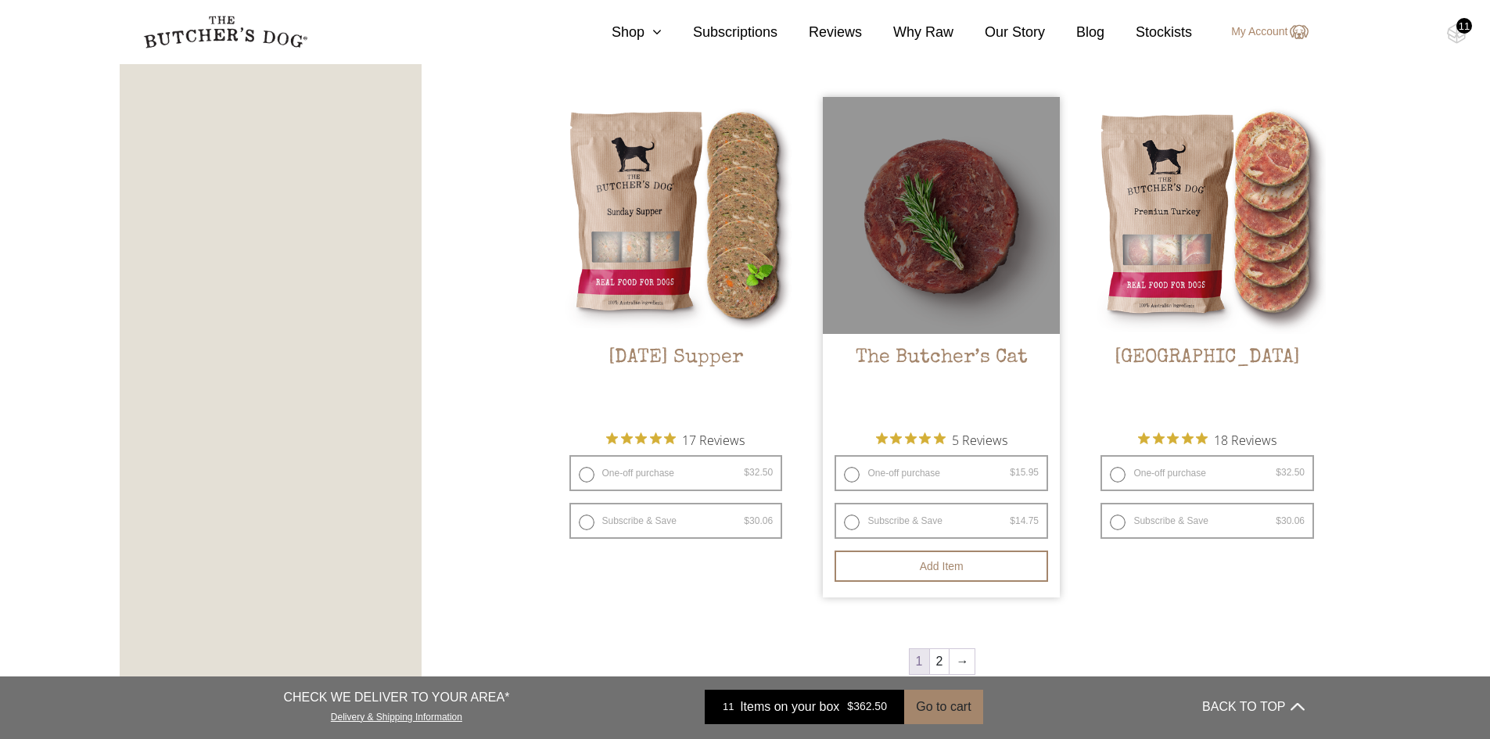
click at [936, 475] on label "One-off purchase $ 15.95 — or subscribe and save 7.5%" at bounding box center [942, 473] width 214 height 36
radio input "true"
radio input "false"
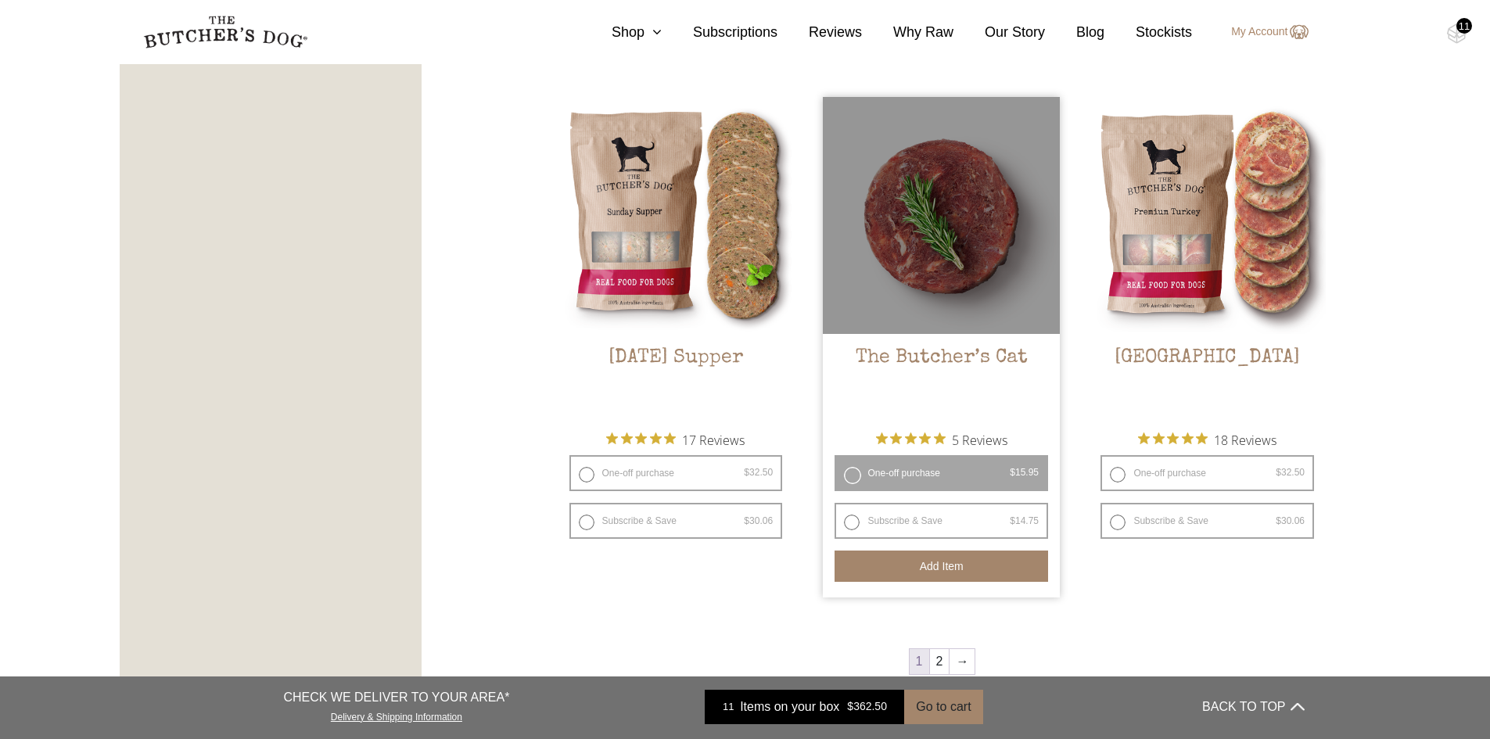
drag, startPoint x: 947, startPoint y: 569, endPoint x: 957, endPoint y: 579, distance: 13.8
click at [947, 569] on button "Add item" at bounding box center [942, 566] width 214 height 31
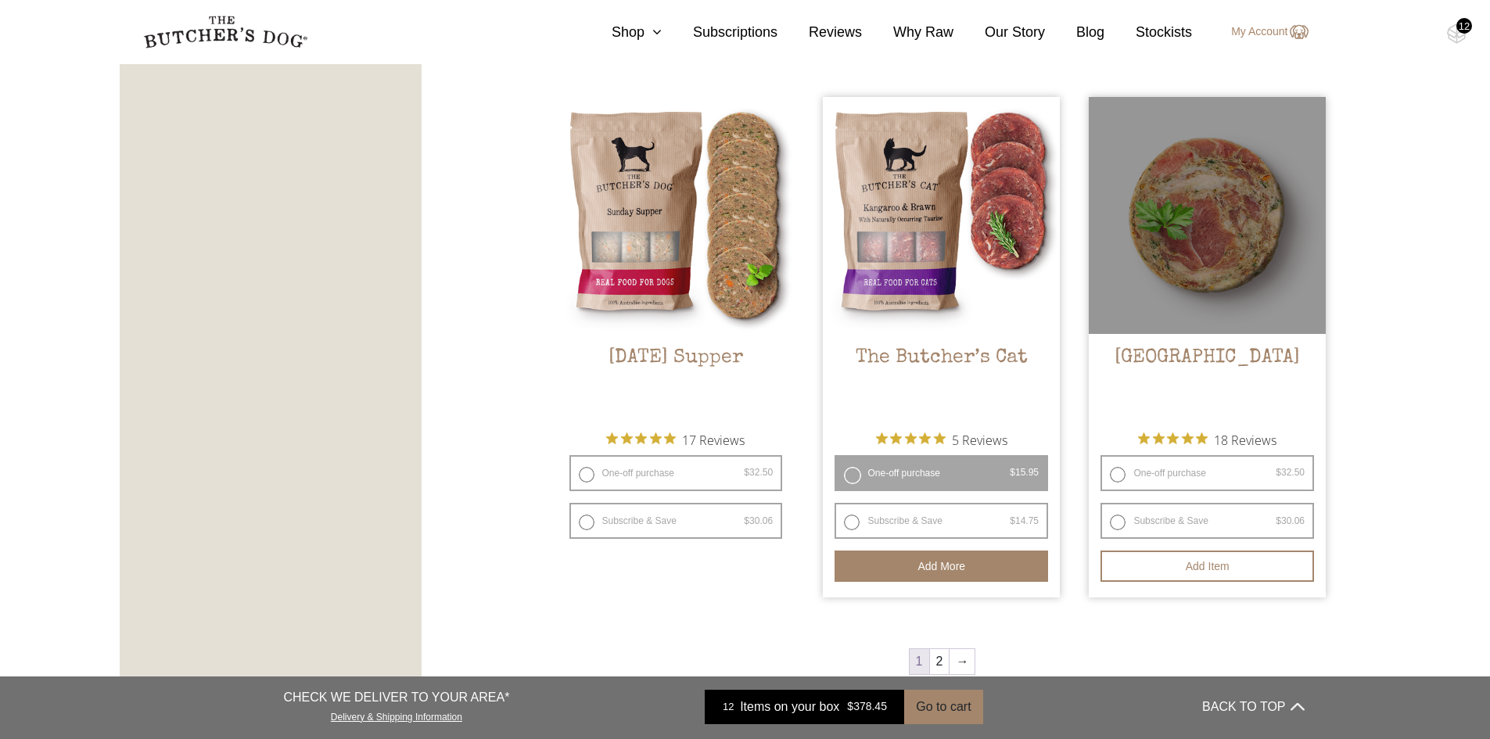
click at [1191, 478] on label "One-off purchase $ 32.50 — or subscribe and save 7.5%" at bounding box center [1208, 473] width 214 height 36
radio input "true"
radio input "false"
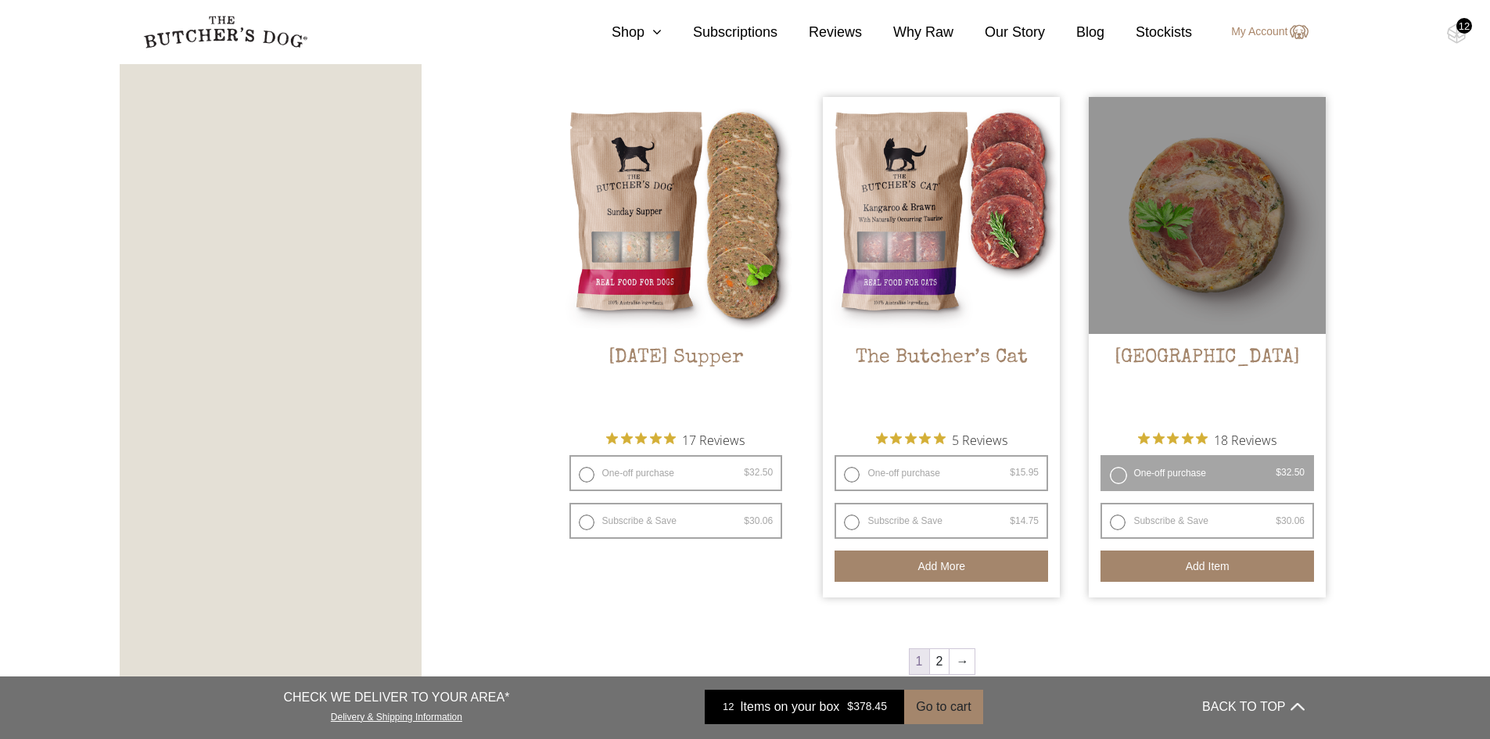
click at [1187, 564] on button "Add item" at bounding box center [1208, 566] width 214 height 31
click at [1184, 569] on button "Add more" at bounding box center [1208, 566] width 214 height 31
click at [1217, 566] on button "Add more" at bounding box center [1208, 566] width 214 height 31
click at [1201, 566] on button "Add more" at bounding box center [1208, 566] width 214 height 31
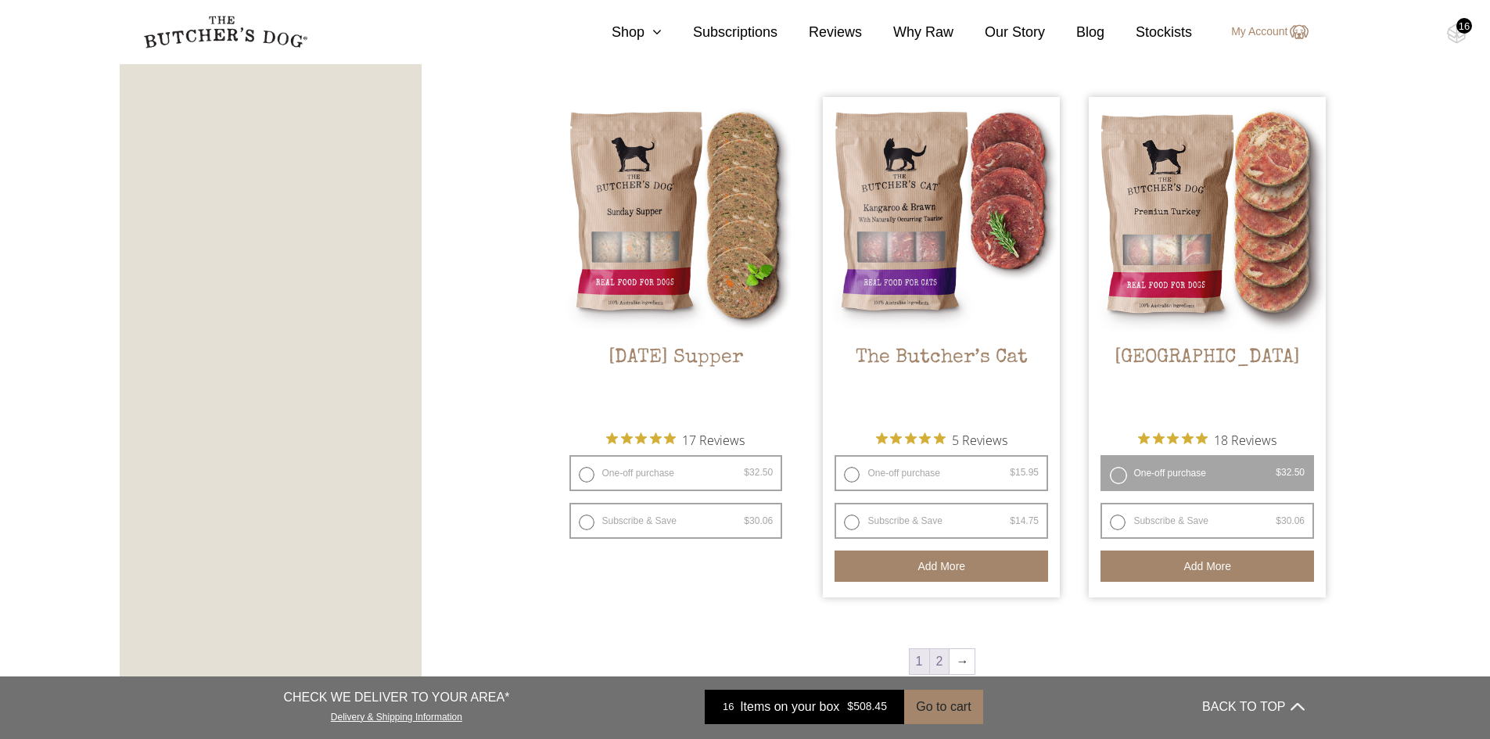
click at [940, 663] on link "2" at bounding box center [940, 661] width 20 height 25
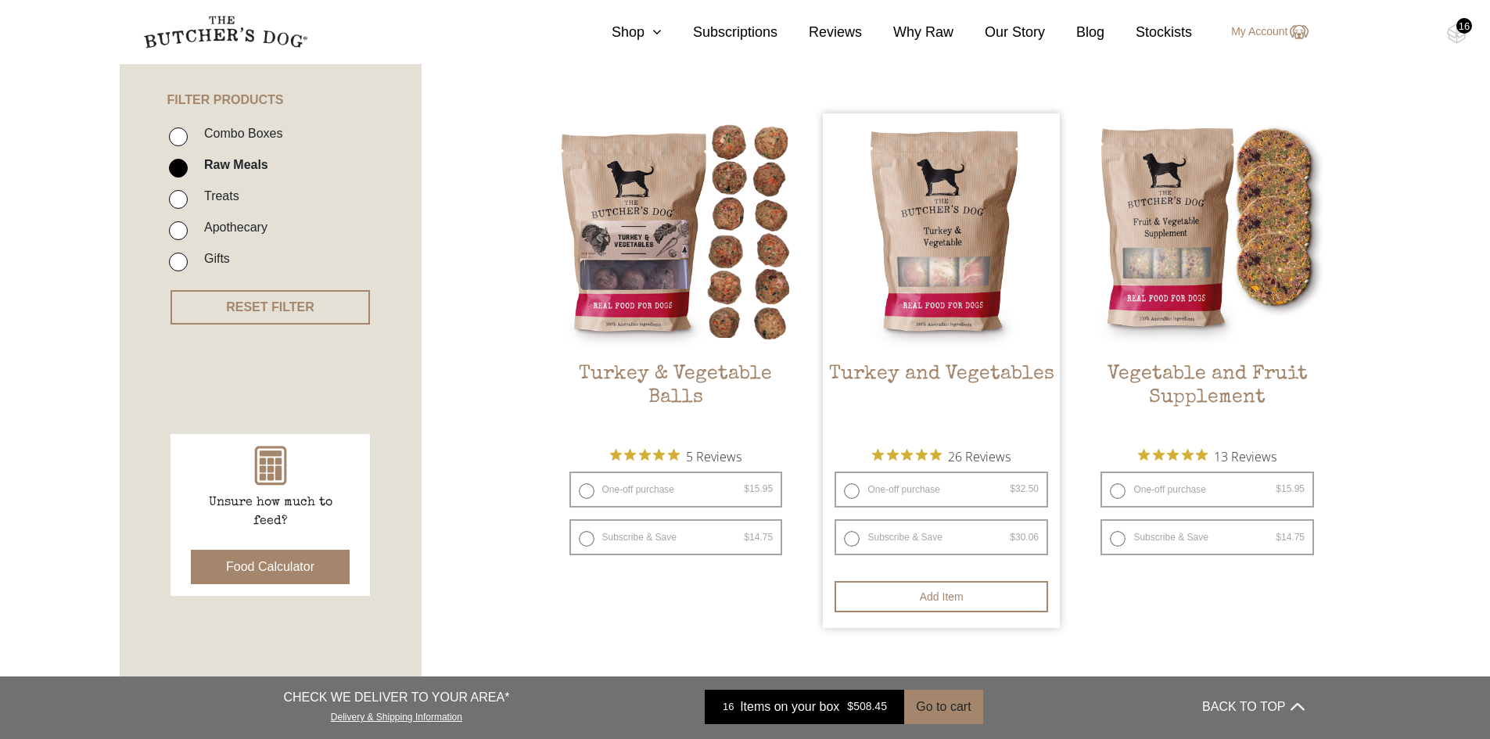
scroll to position [354, 0]
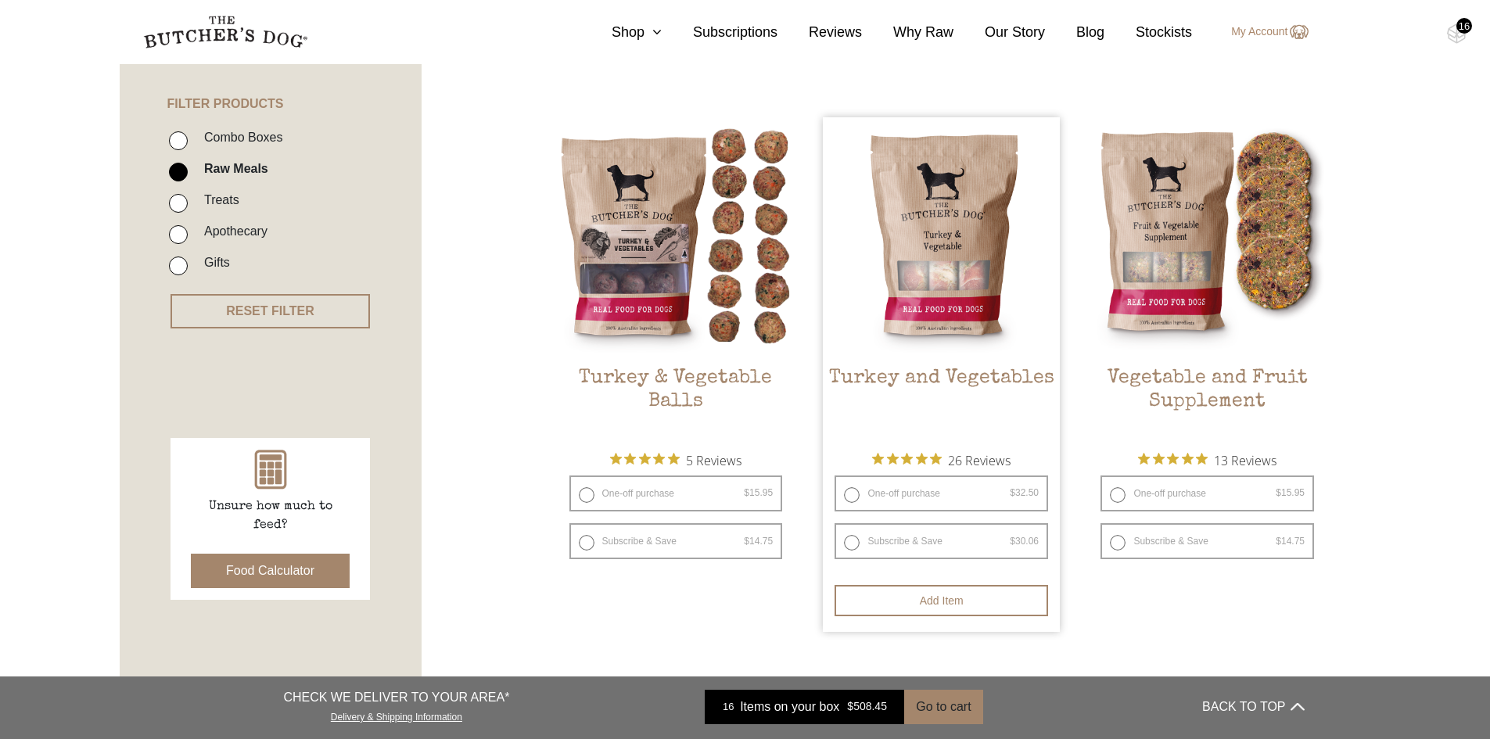
click at [974, 495] on label "One-off purchase $ 32.50 — or subscribe and save 7.5%" at bounding box center [942, 494] width 214 height 36
radio input "true"
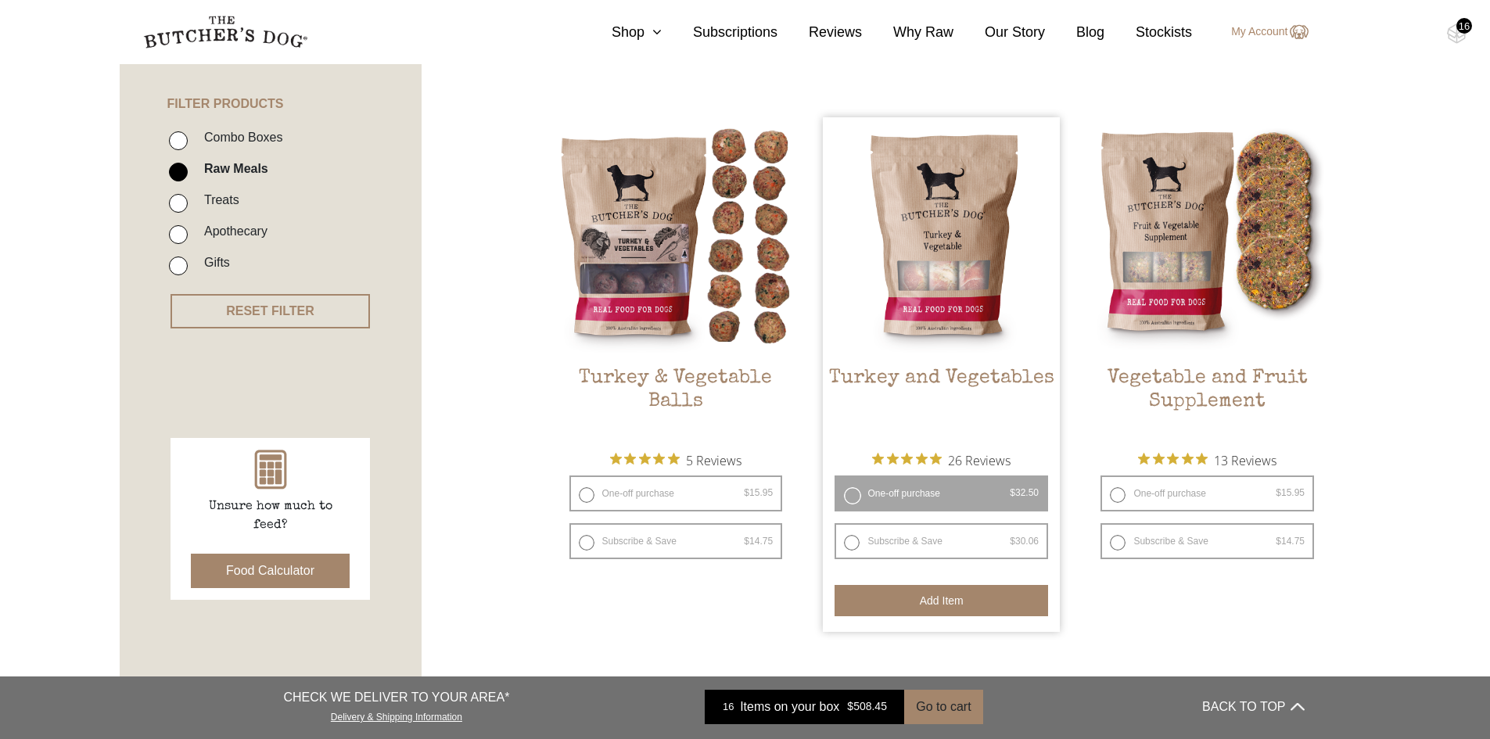
click at [923, 605] on button "Add item" at bounding box center [942, 600] width 214 height 31
click at [891, 605] on button "Add more" at bounding box center [942, 600] width 214 height 31
click at [951, 592] on button "Add more" at bounding box center [942, 600] width 214 height 31
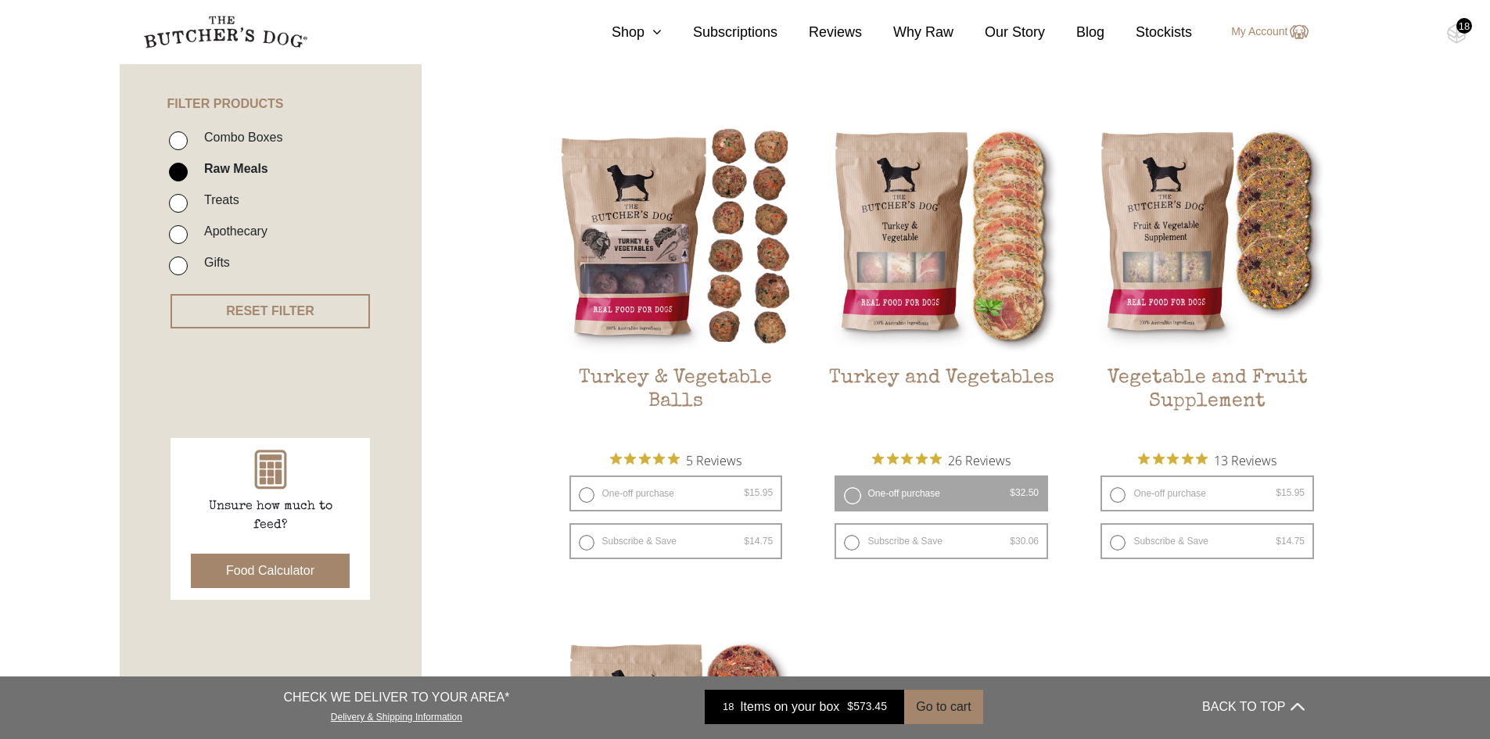
click at [1462, 31] on div "18" at bounding box center [1465, 26] width 16 height 16
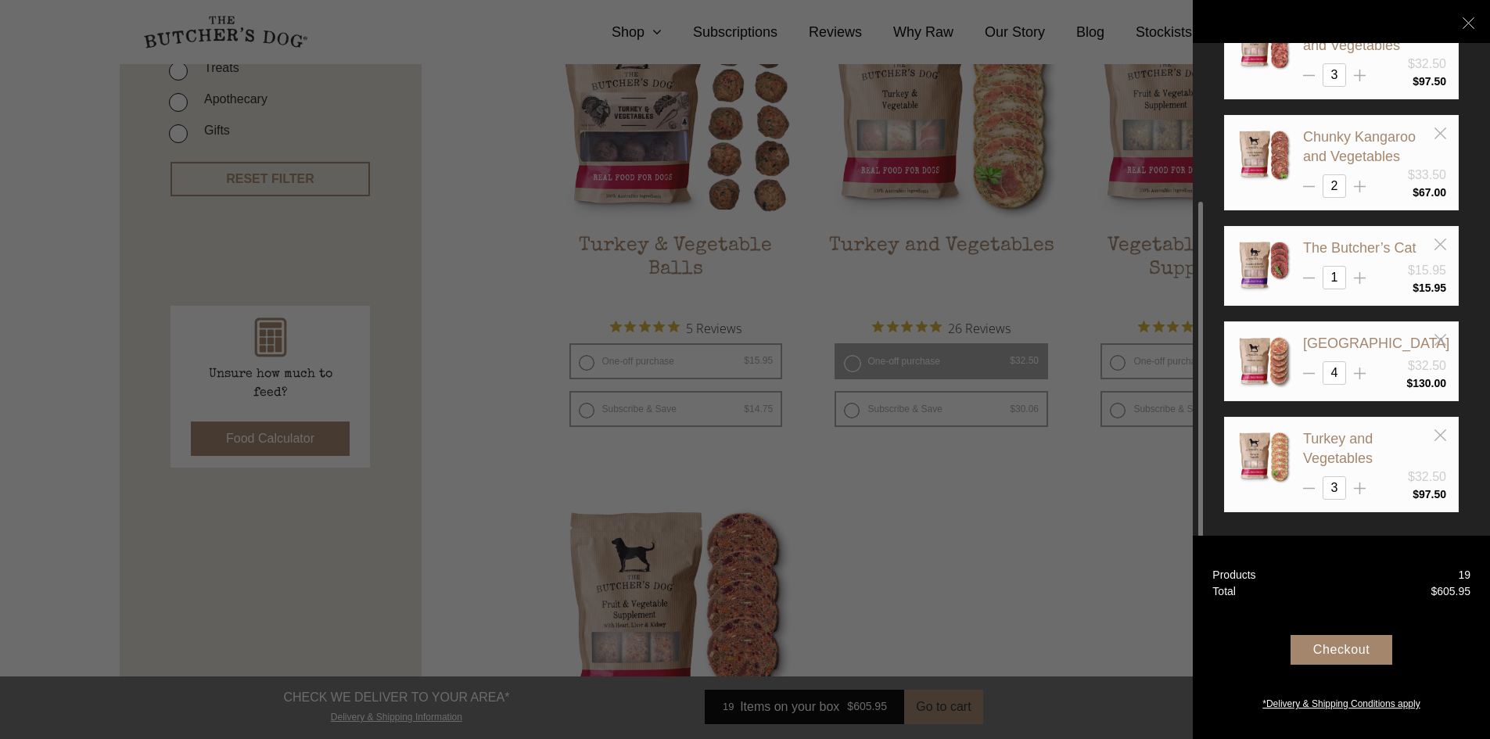
scroll to position [510, 0]
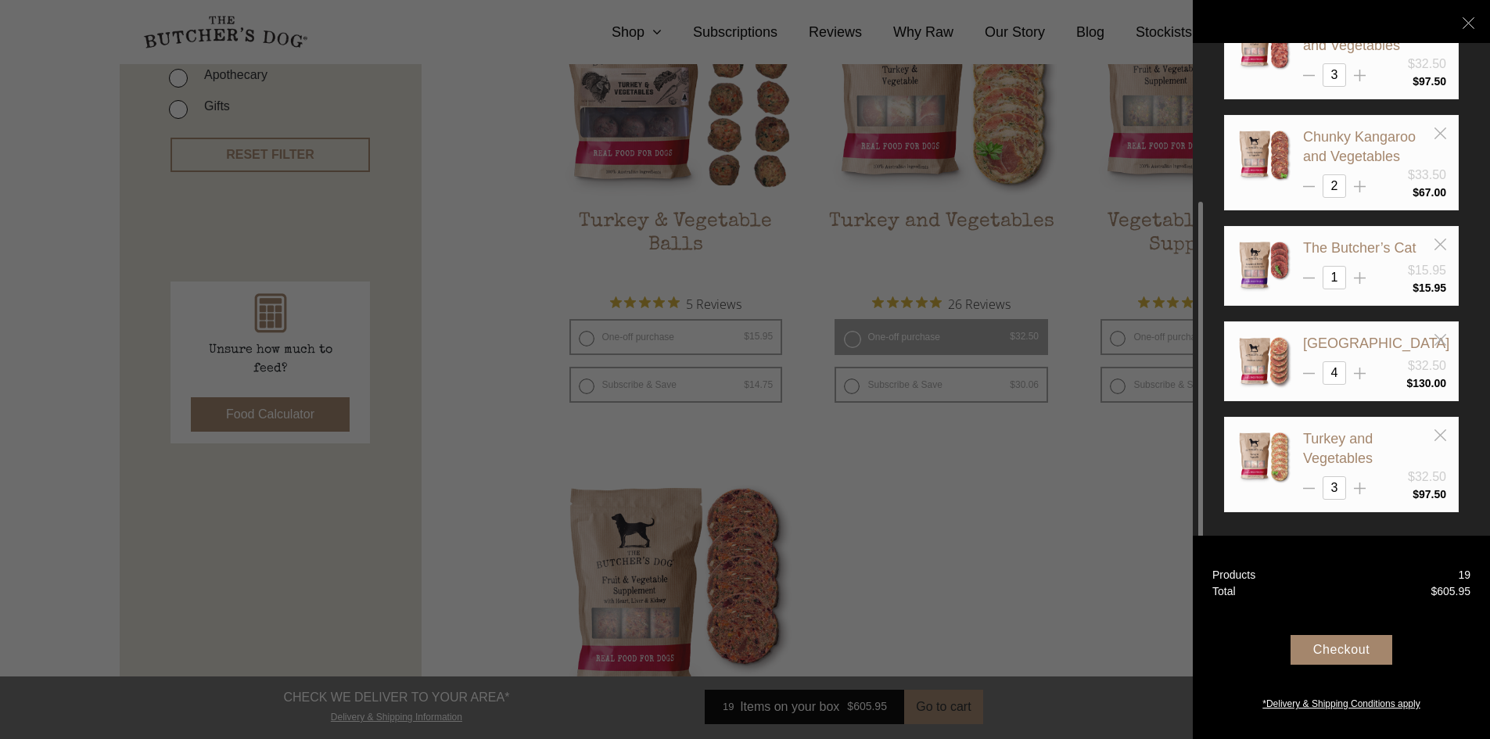
click at [1367, 489] on div "3" at bounding box center [1374, 487] width 143 height 23
click at [1356, 489] on line at bounding box center [1360, 489] width 12 height 0
type input "4"
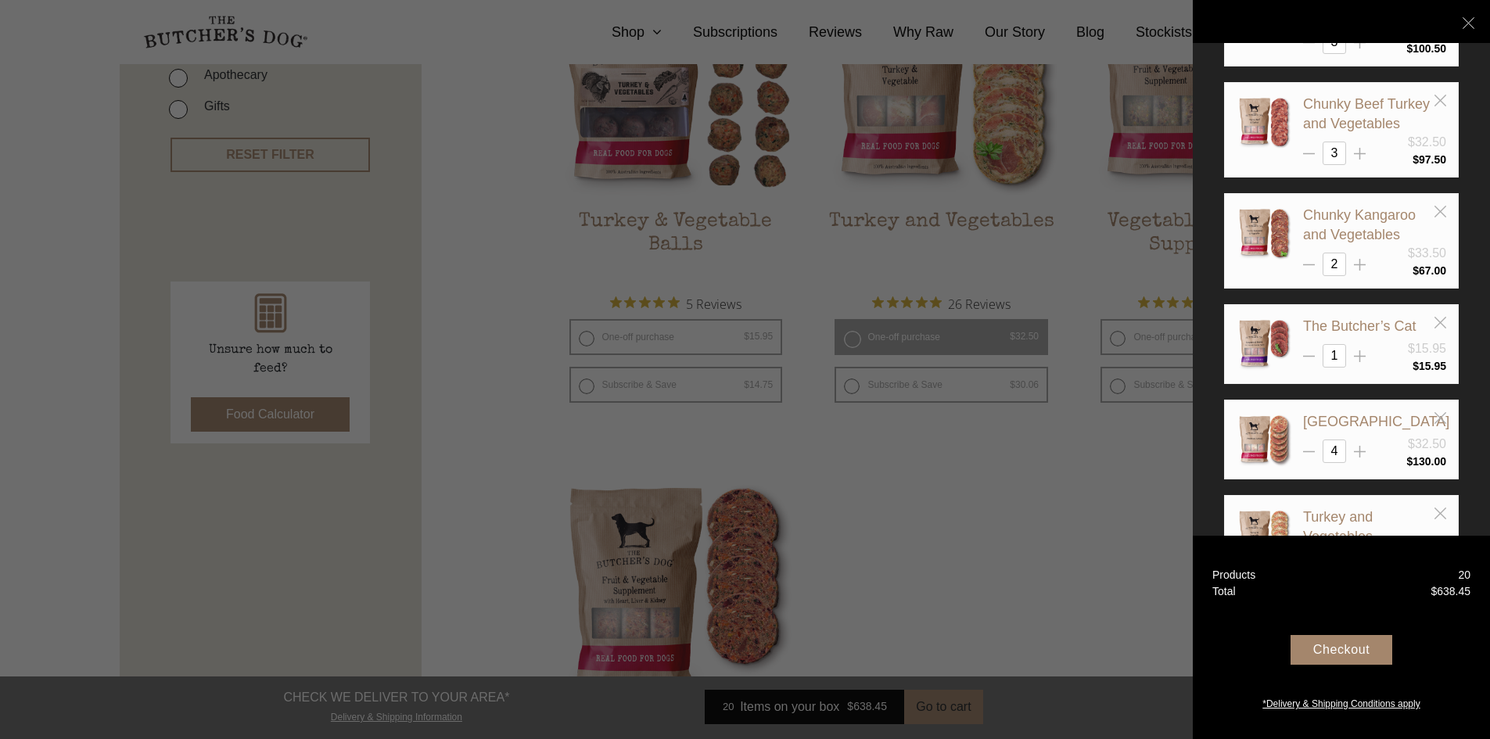
click at [1051, 522] on div at bounding box center [745, 369] width 1490 height 739
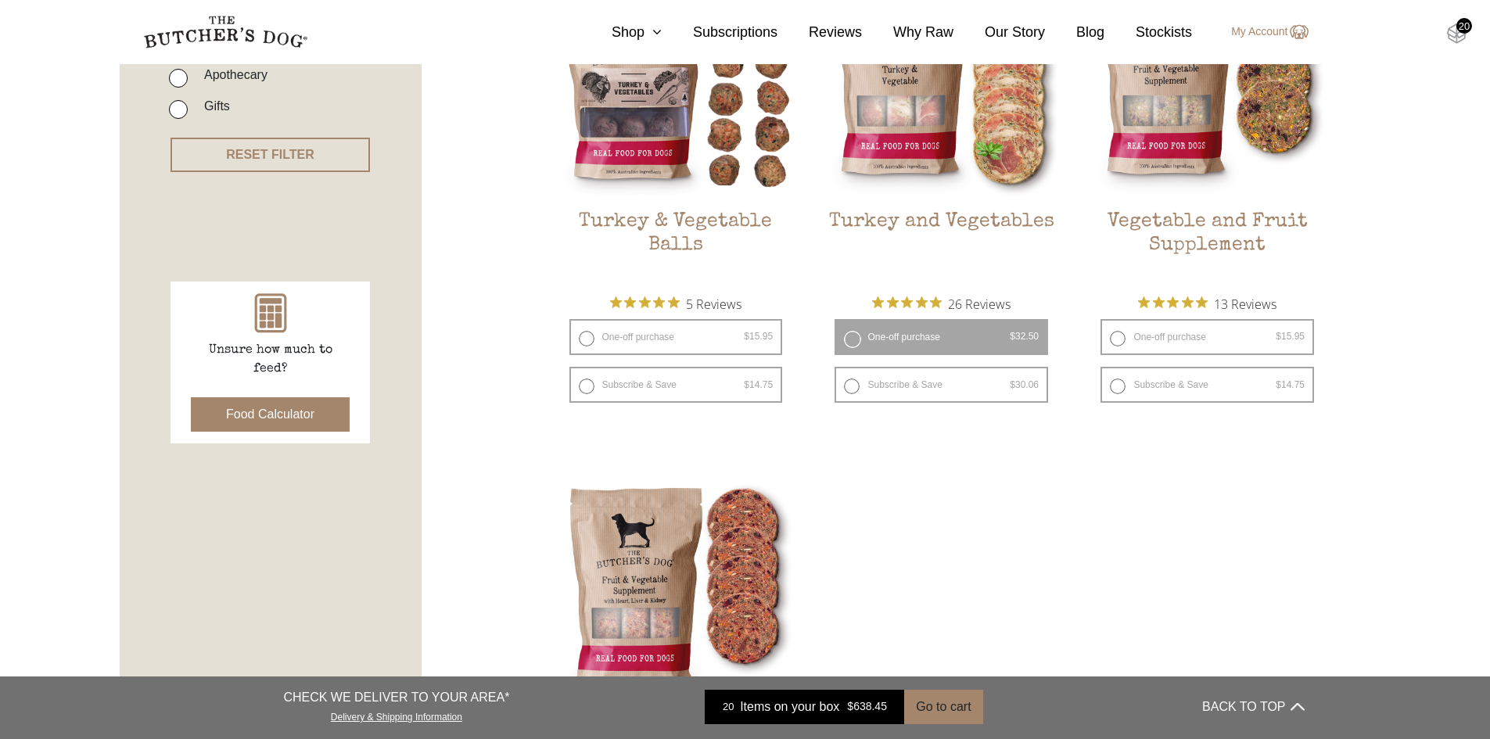
click at [1452, 27] on img at bounding box center [1457, 33] width 20 height 20
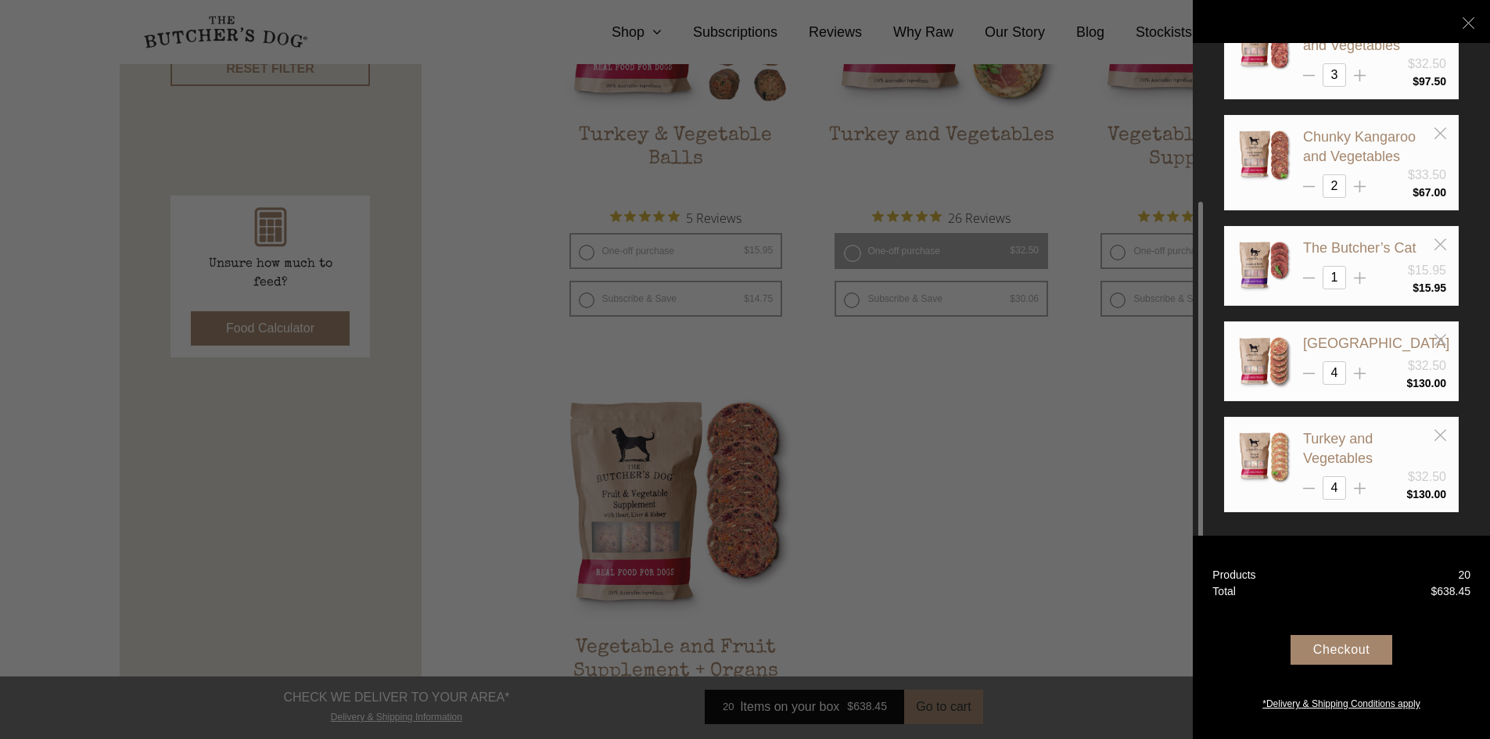
scroll to position [745, 0]
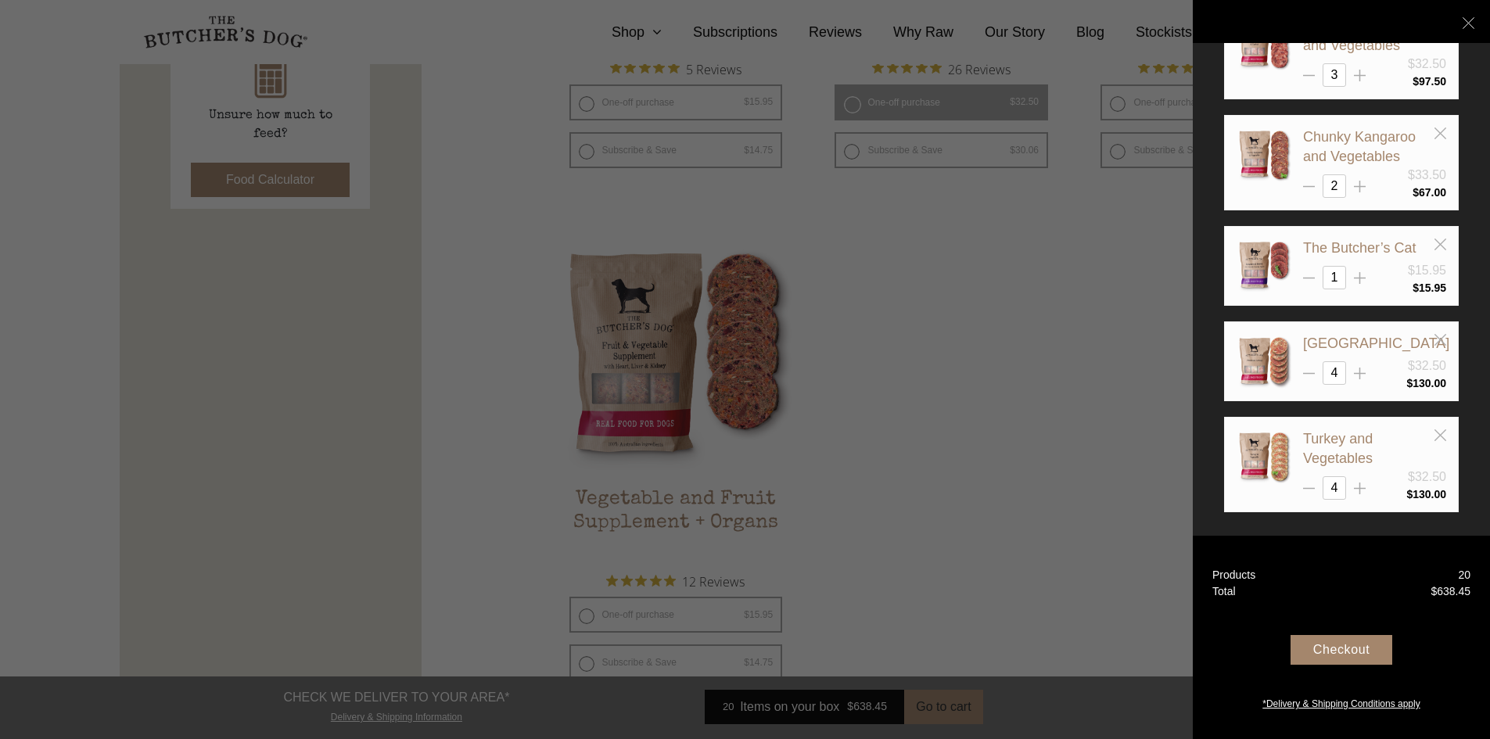
click at [935, 353] on div at bounding box center [745, 369] width 1490 height 739
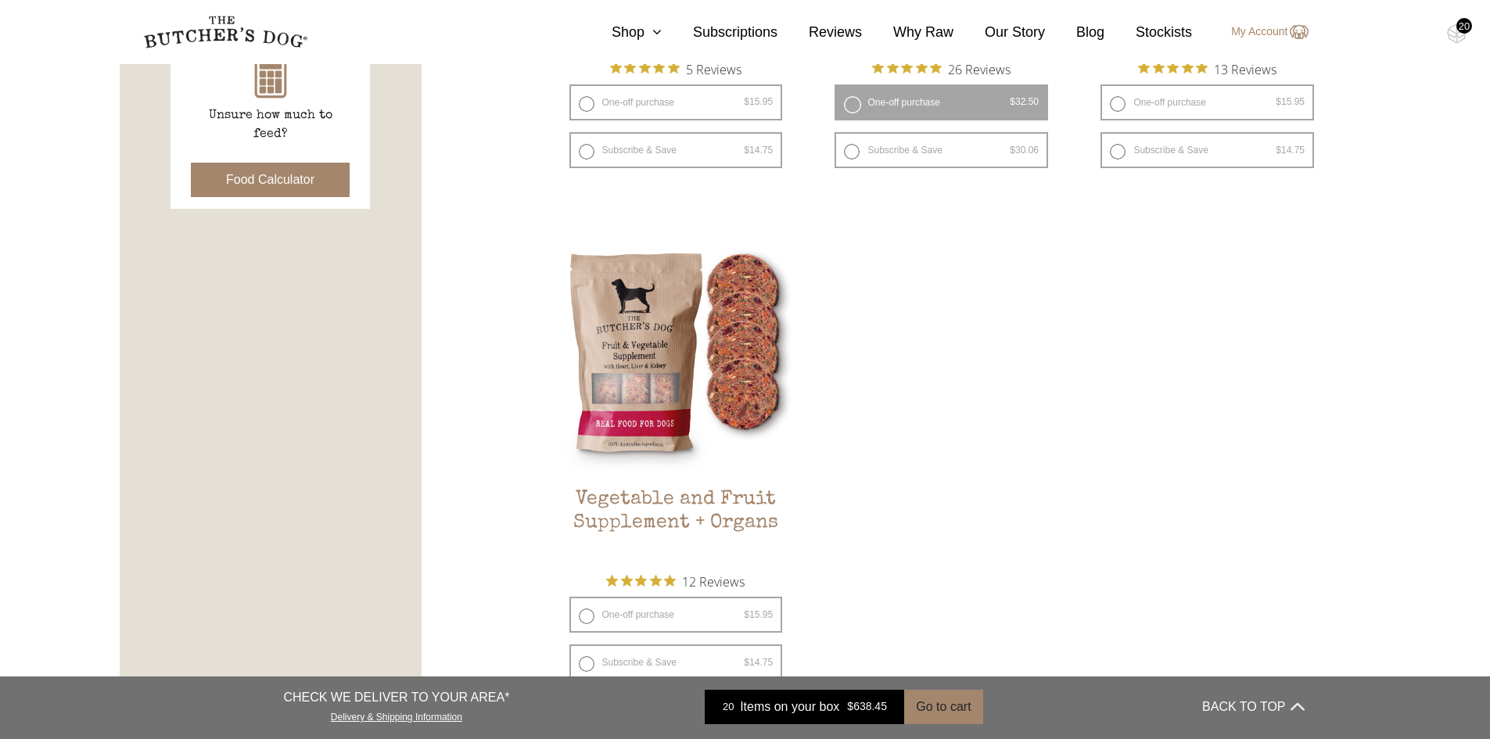
click at [1455, 44] on section "0 Shop Combo Boxes Raw Meals Treats Gifts" at bounding box center [745, 32] width 1490 height 64
click at [1476, 37] on section "0 Shop Combo Boxes Raw Meals Treats Gifts" at bounding box center [745, 32] width 1490 height 64
click at [1453, 33] on img at bounding box center [1457, 33] width 20 height 20
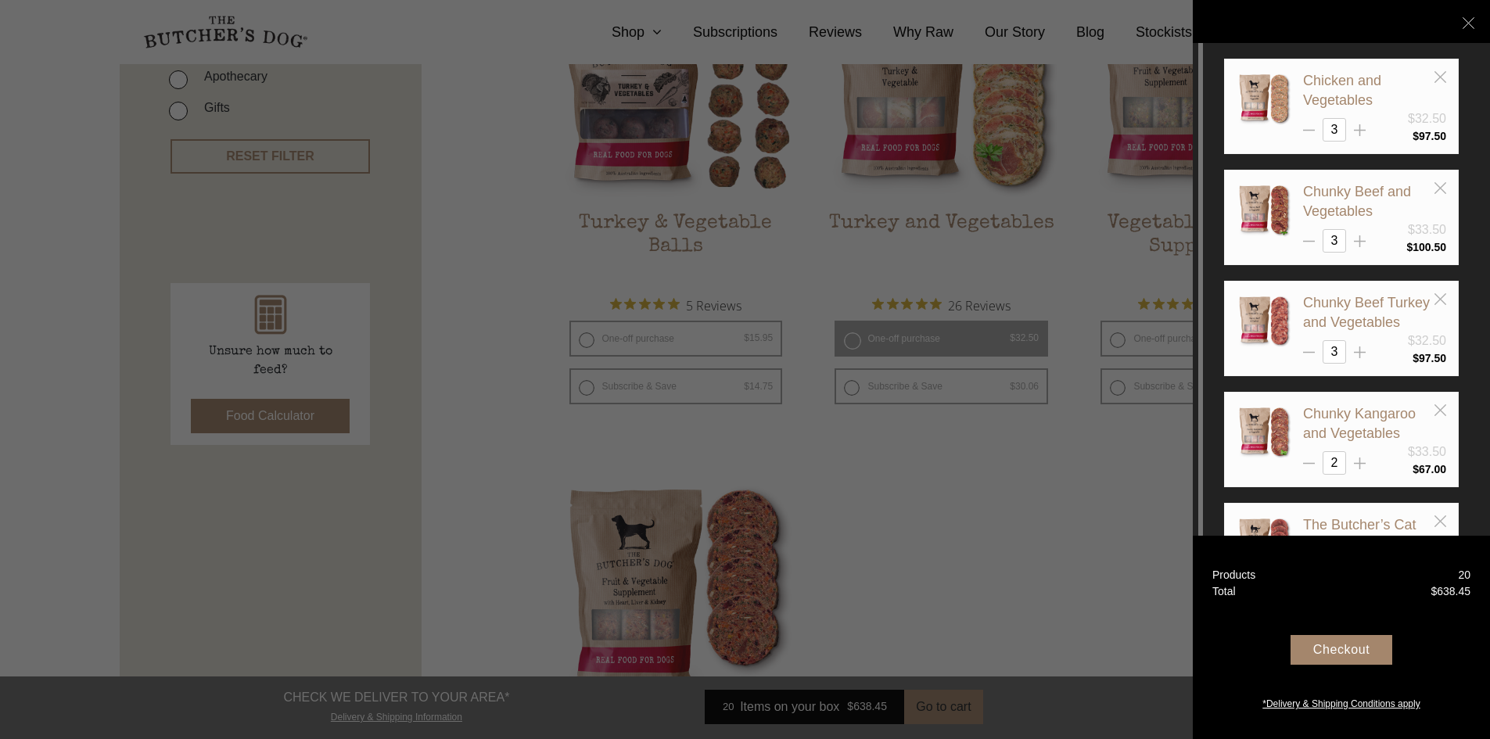
scroll to position [275, 0]
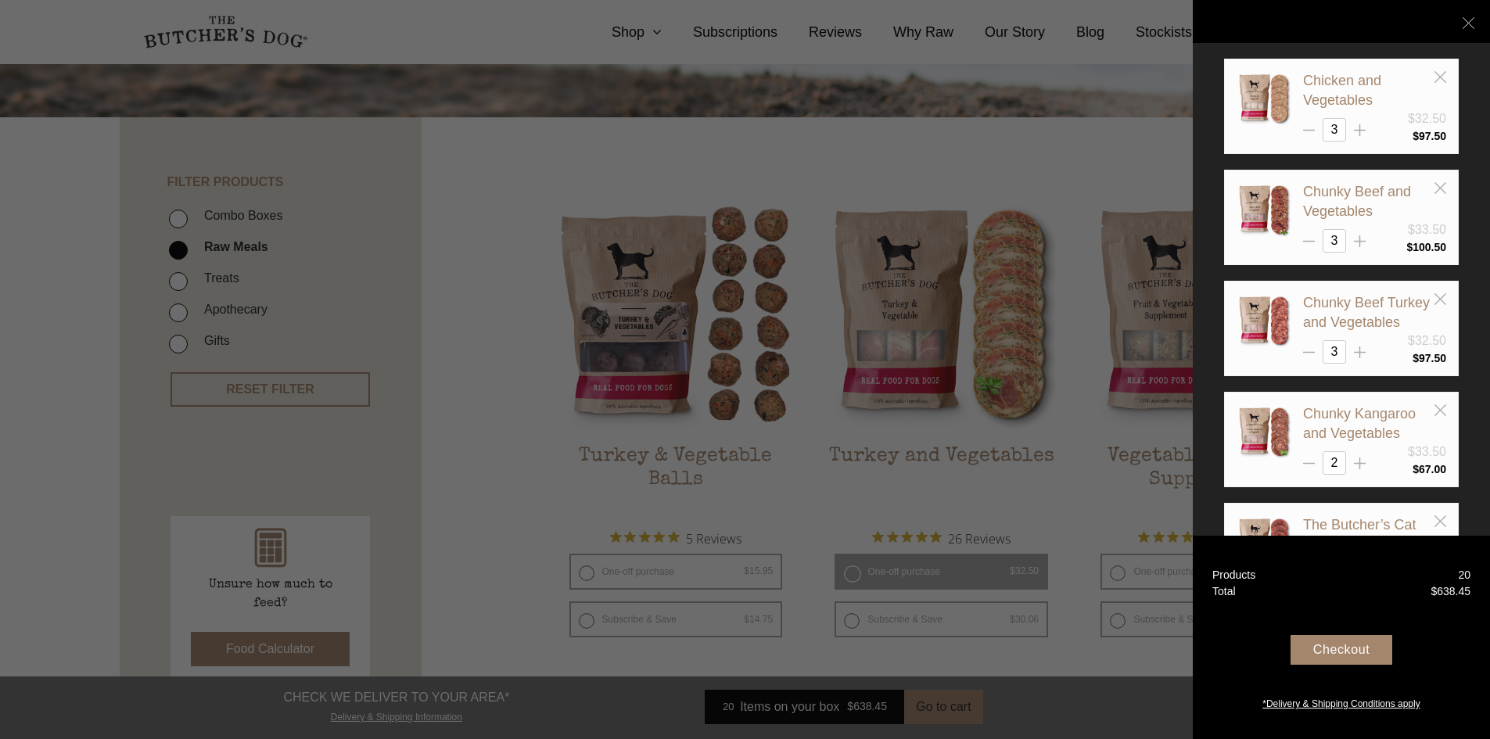
click at [1042, 493] on div at bounding box center [745, 369] width 1490 height 739
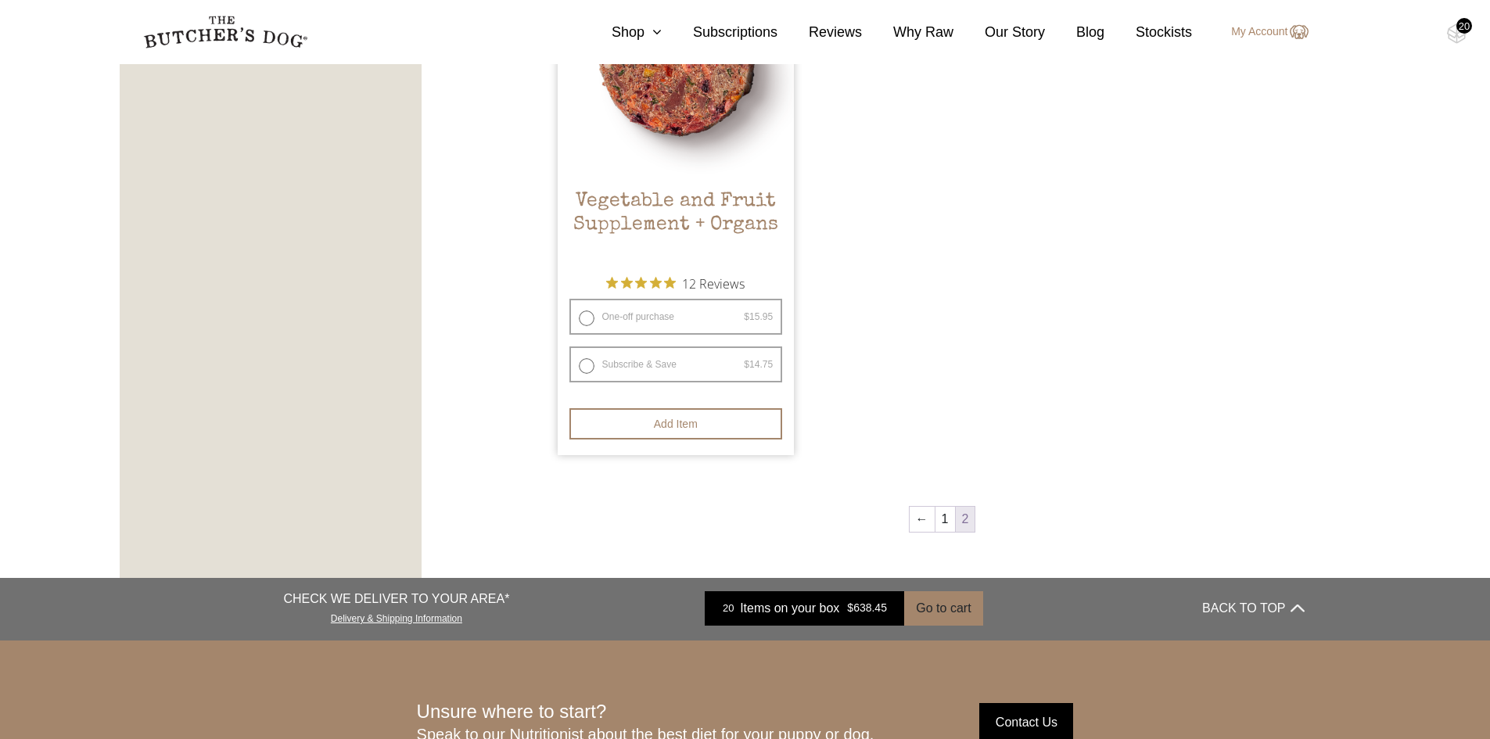
scroll to position [1058, 0]
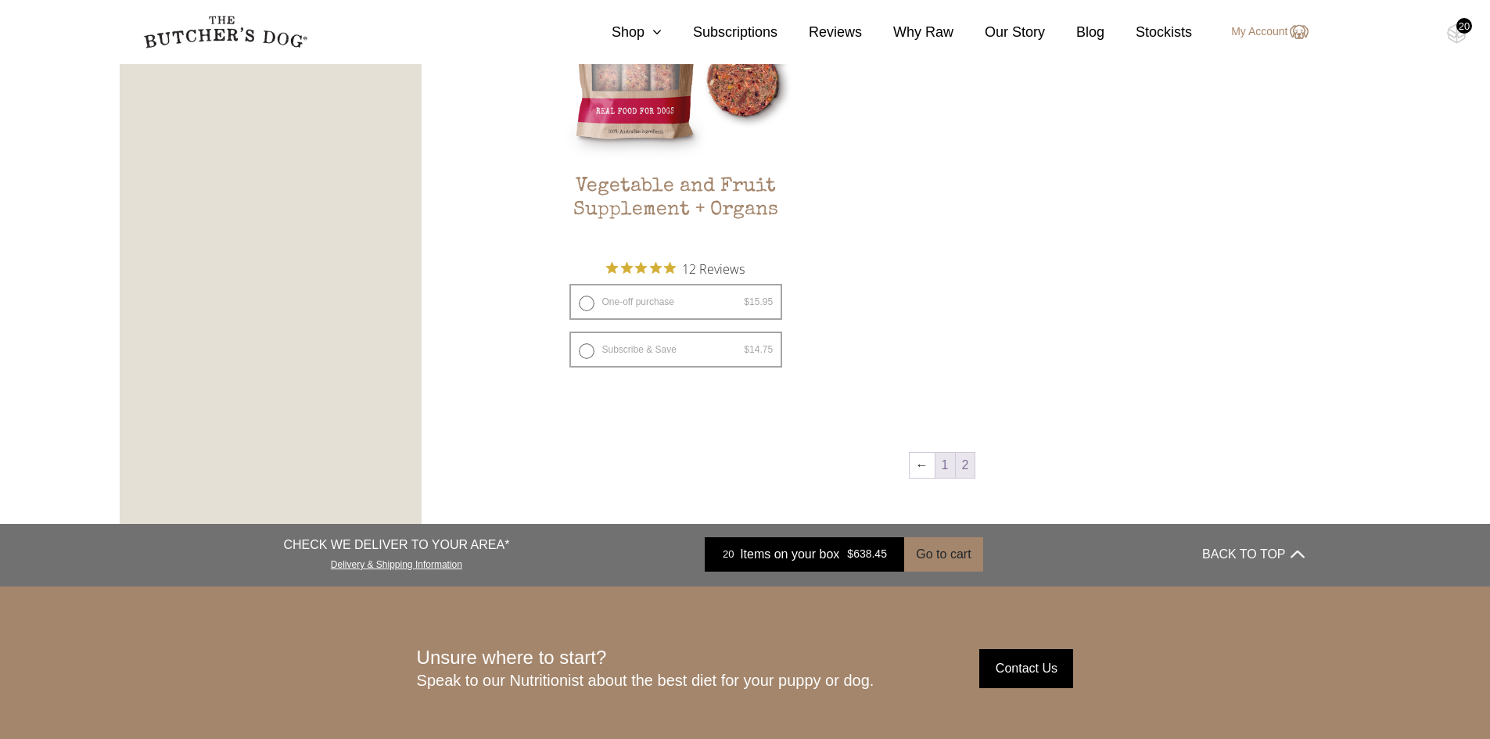
click at [937, 468] on link "1" at bounding box center [946, 465] width 20 height 25
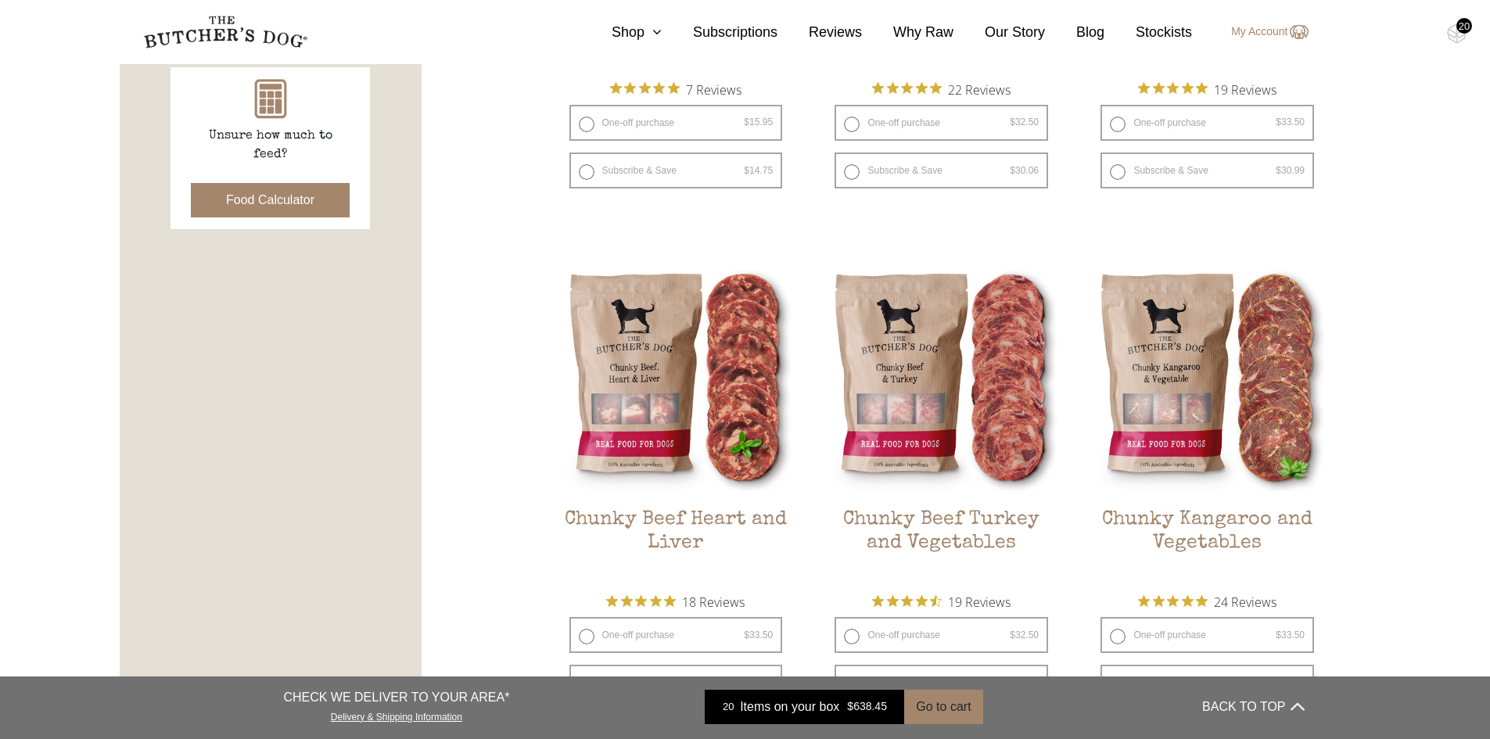
scroll to position [745, 0]
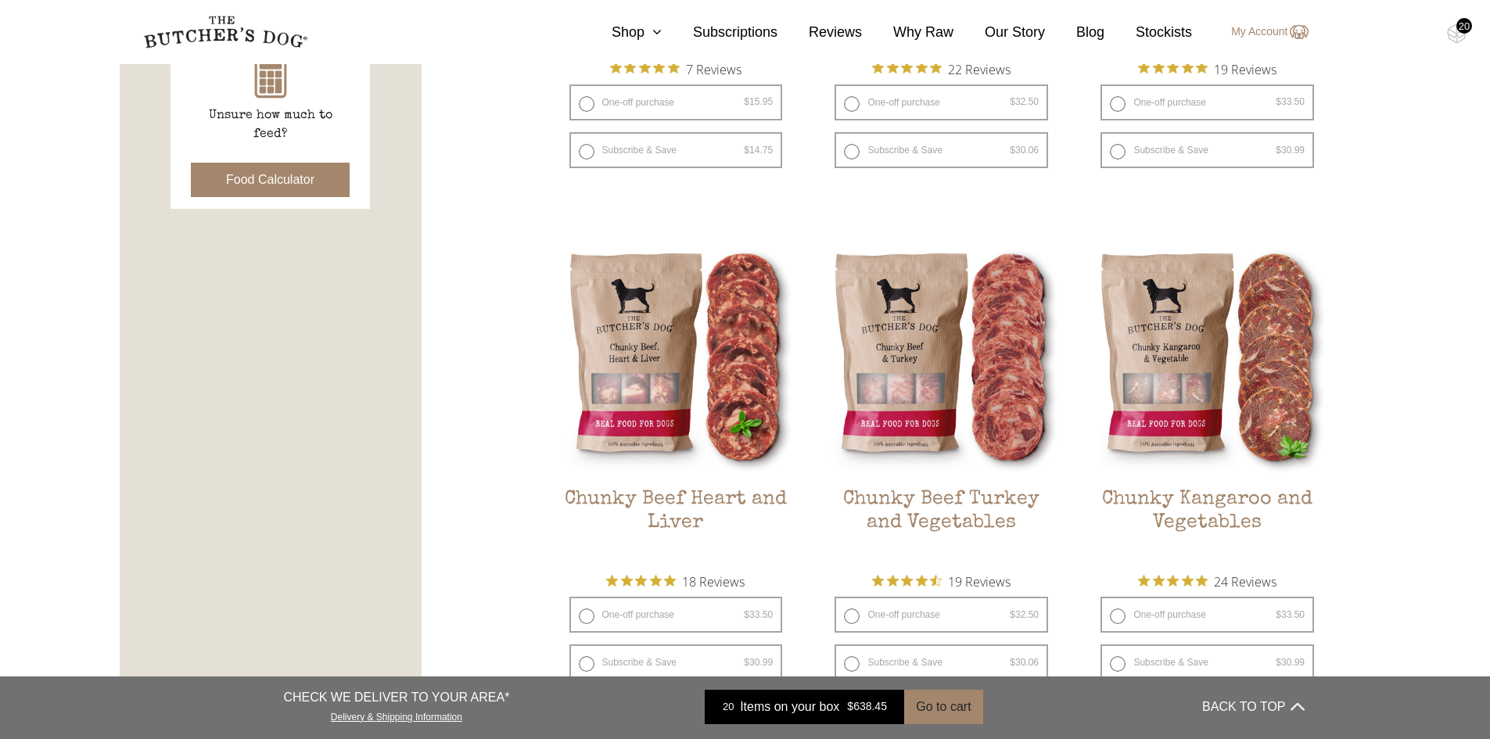
click at [1463, 33] on div "20" at bounding box center [1465, 26] width 16 height 16
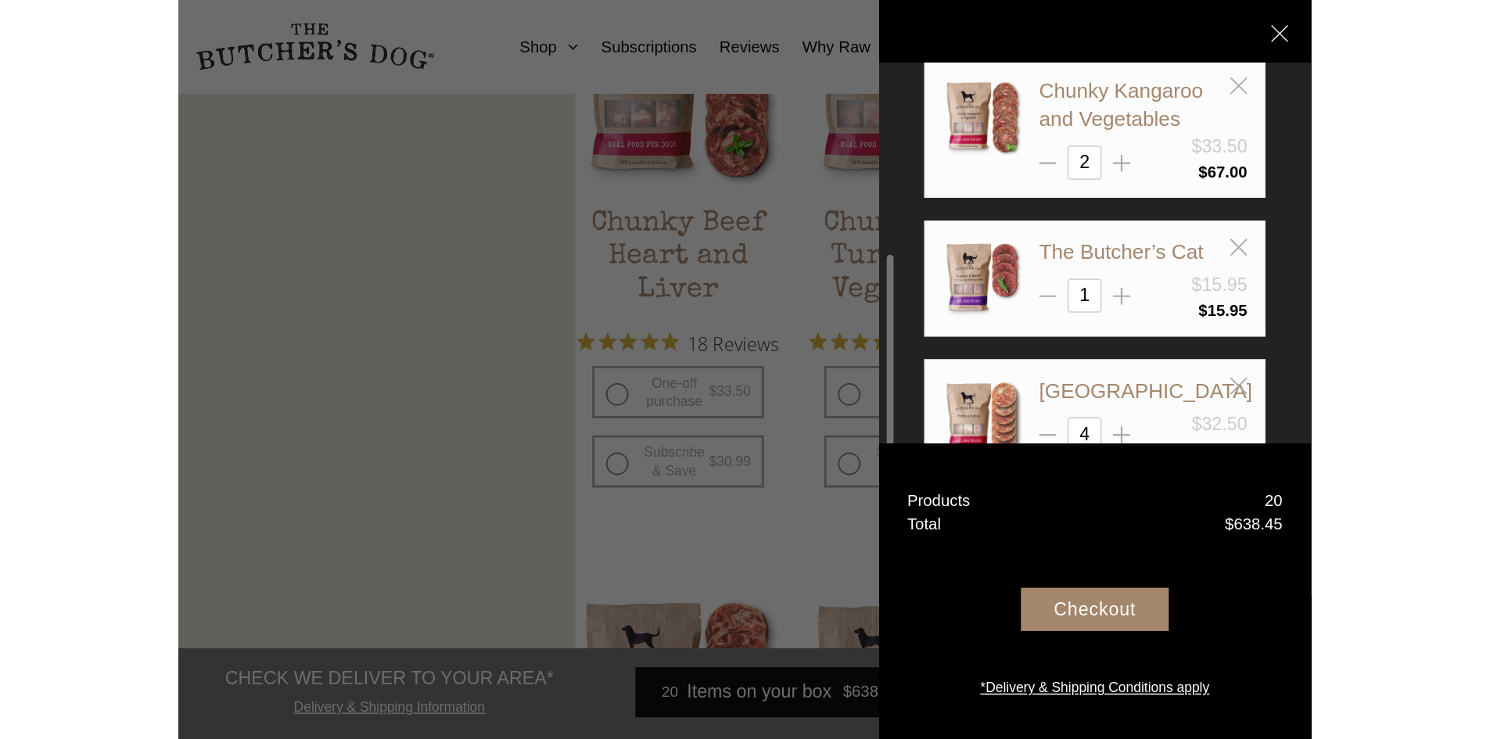
scroll to position [273, 0]
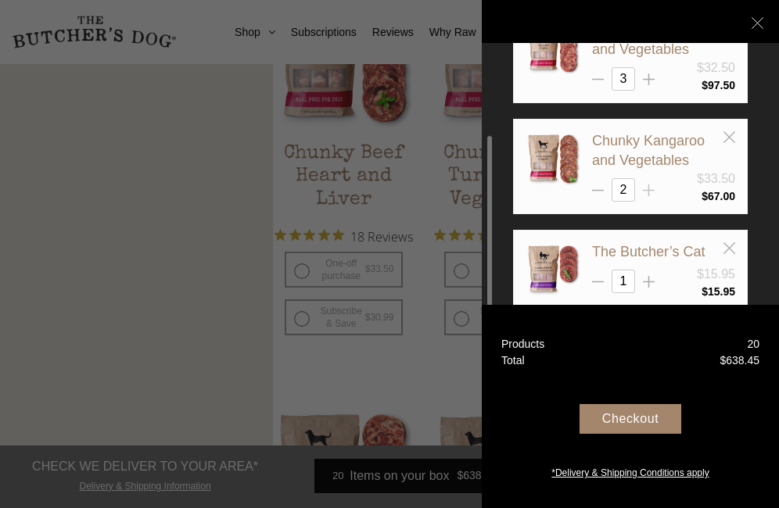
click at [649, 181] on div at bounding box center [649, 184] width 12 height 12
type input "3"
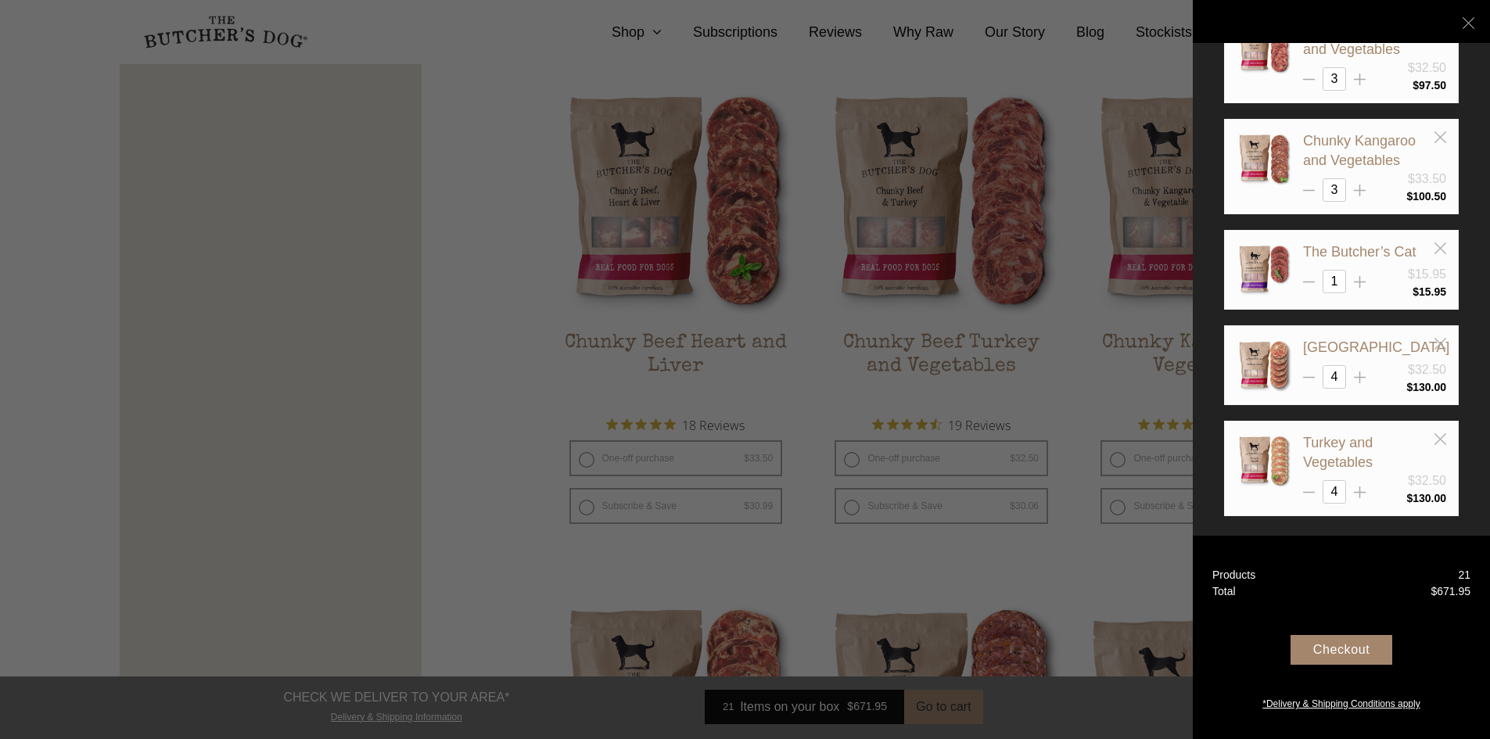
click at [1332, 648] on div "Checkout" at bounding box center [1342, 650] width 102 height 30
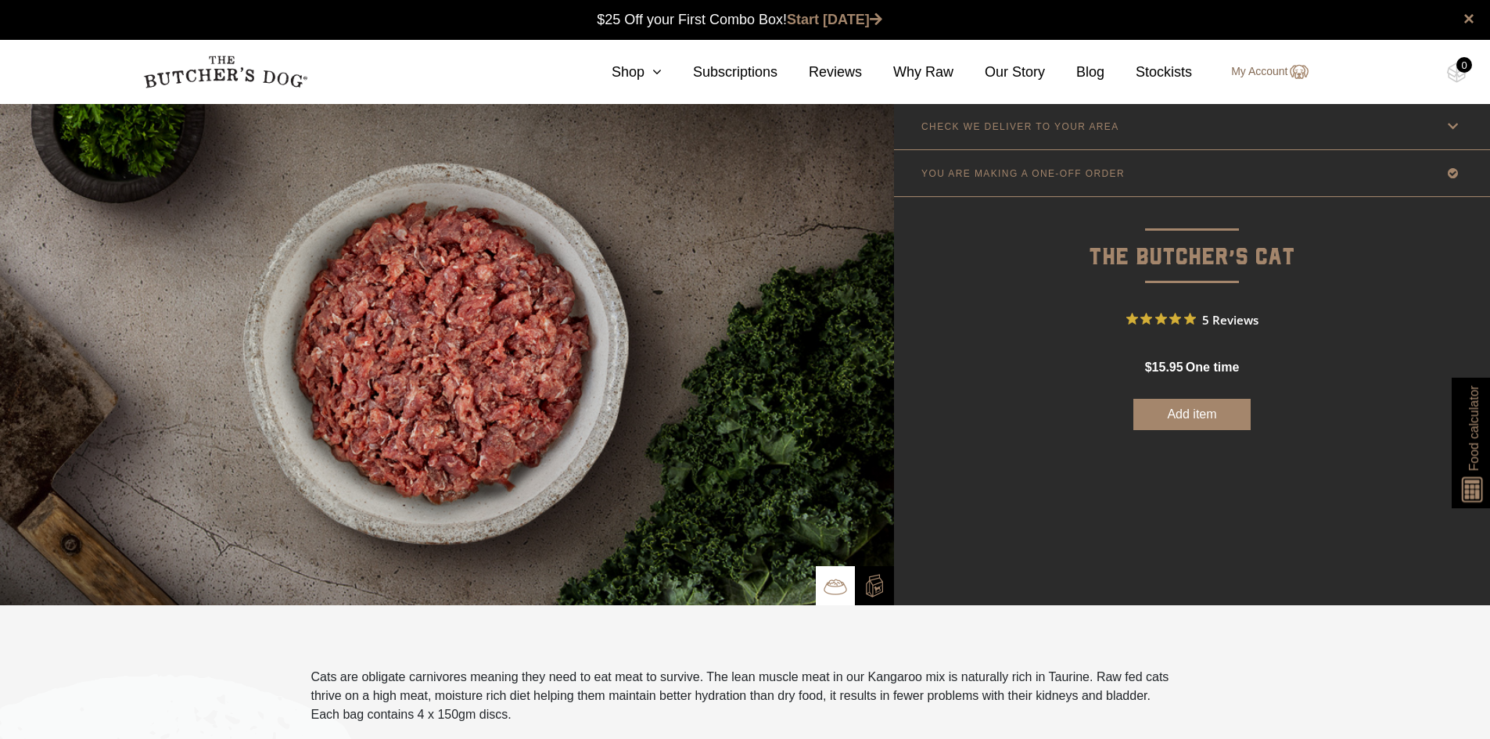
click at [1278, 68] on link "My Account" at bounding box center [1262, 72] width 92 height 19
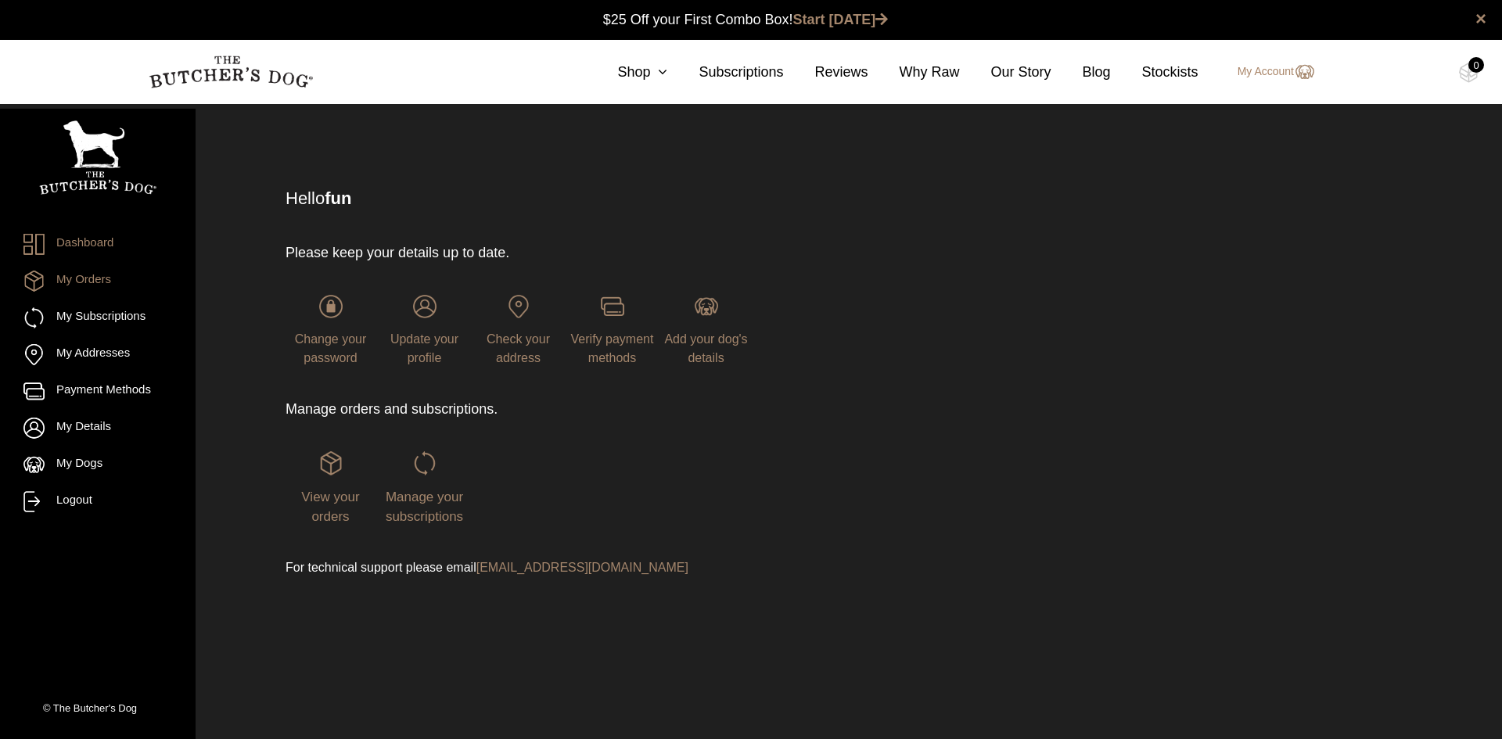
click at [113, 278] on link "My Orders" at bounding box center [97, 281] width 149 height 21
